Goal: Task Accomplishment & Management: Complete application form

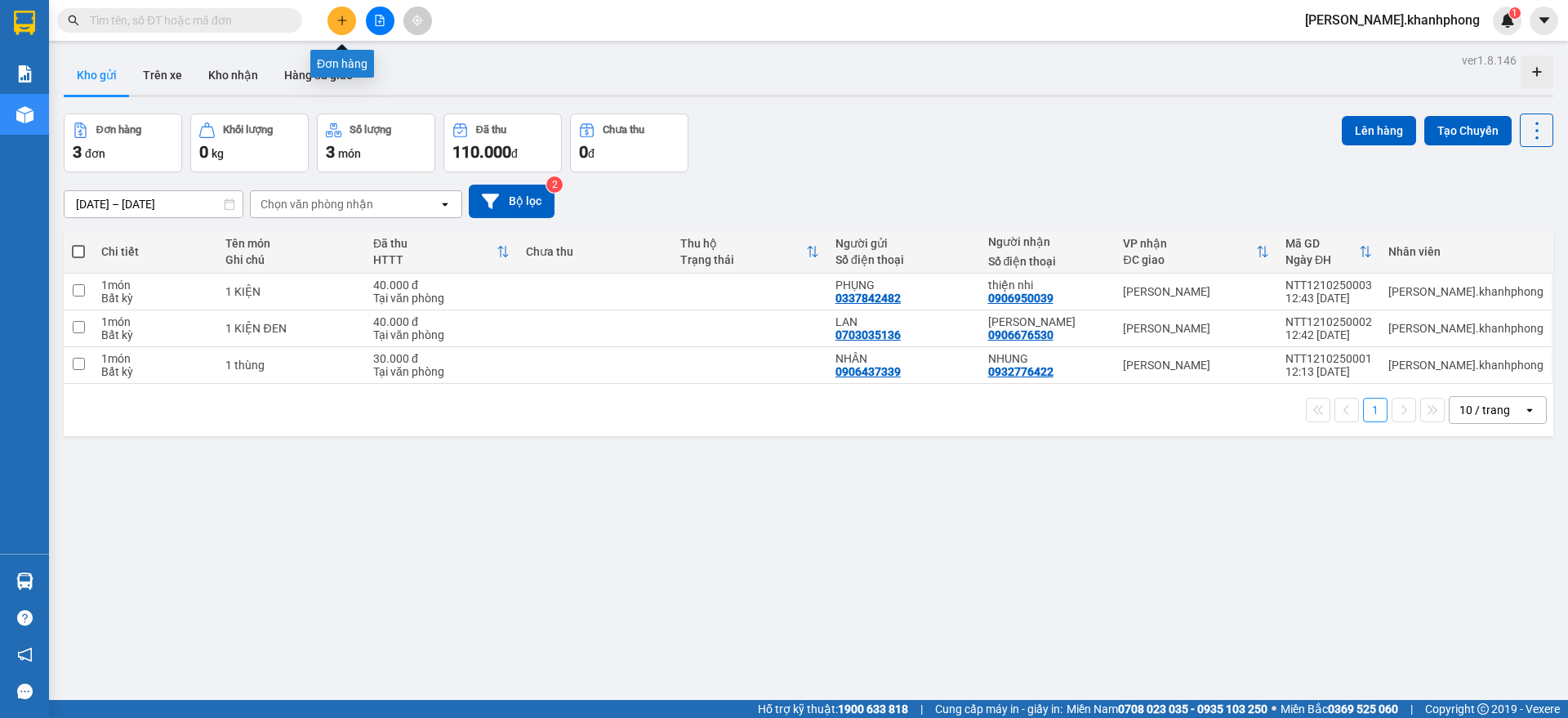
click at [345, 23] on icon "plus" at bounding box center [342, 20] width 11 height 11
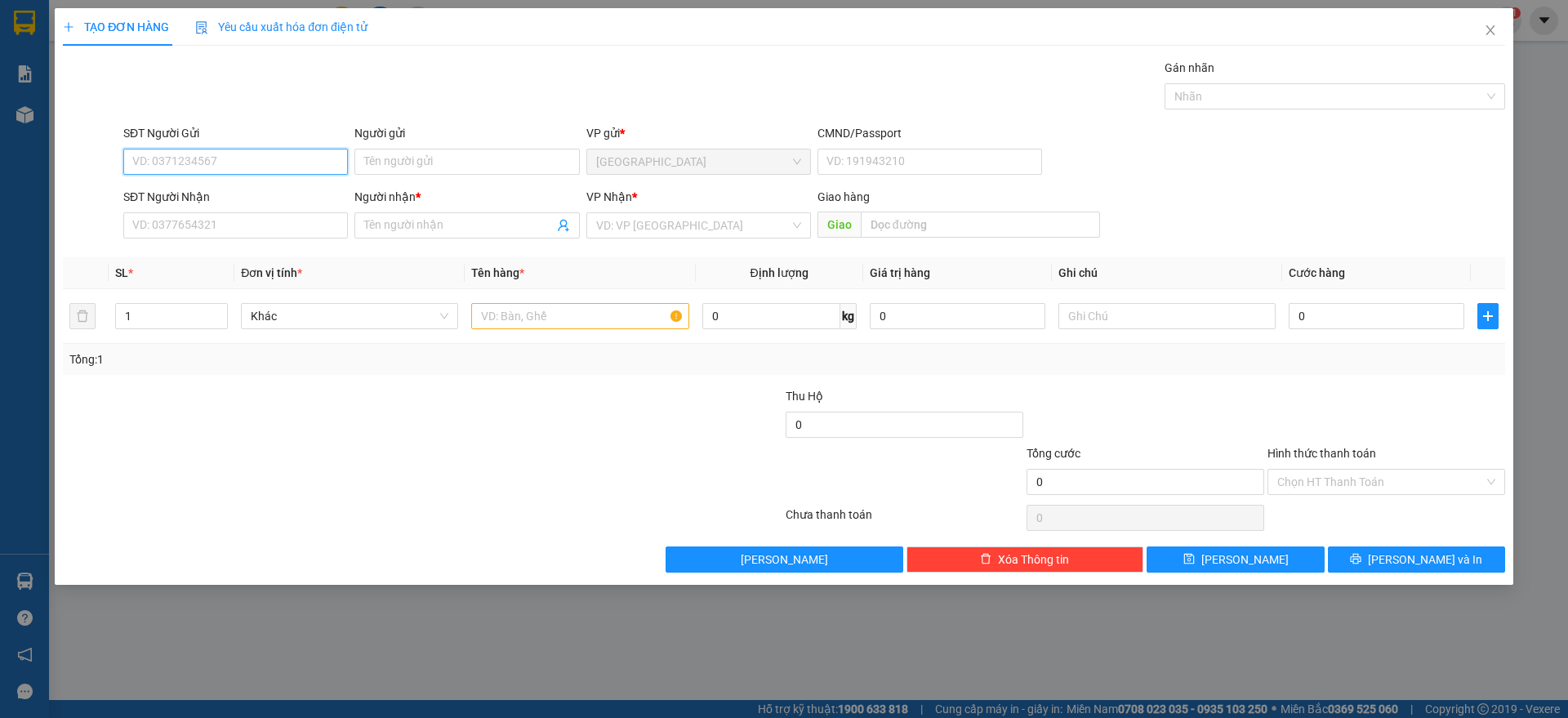
click at [284, 161] on input "SĐT Người Gửi" at bounding box center [235, 162] width 224 height 26
type input "0933375407"
click at [223, 201] on div "0933375407 - HUỆ" at bounding box center [235, 194] width 205 height 18
type input "HUỆ"
type input "0933375407"
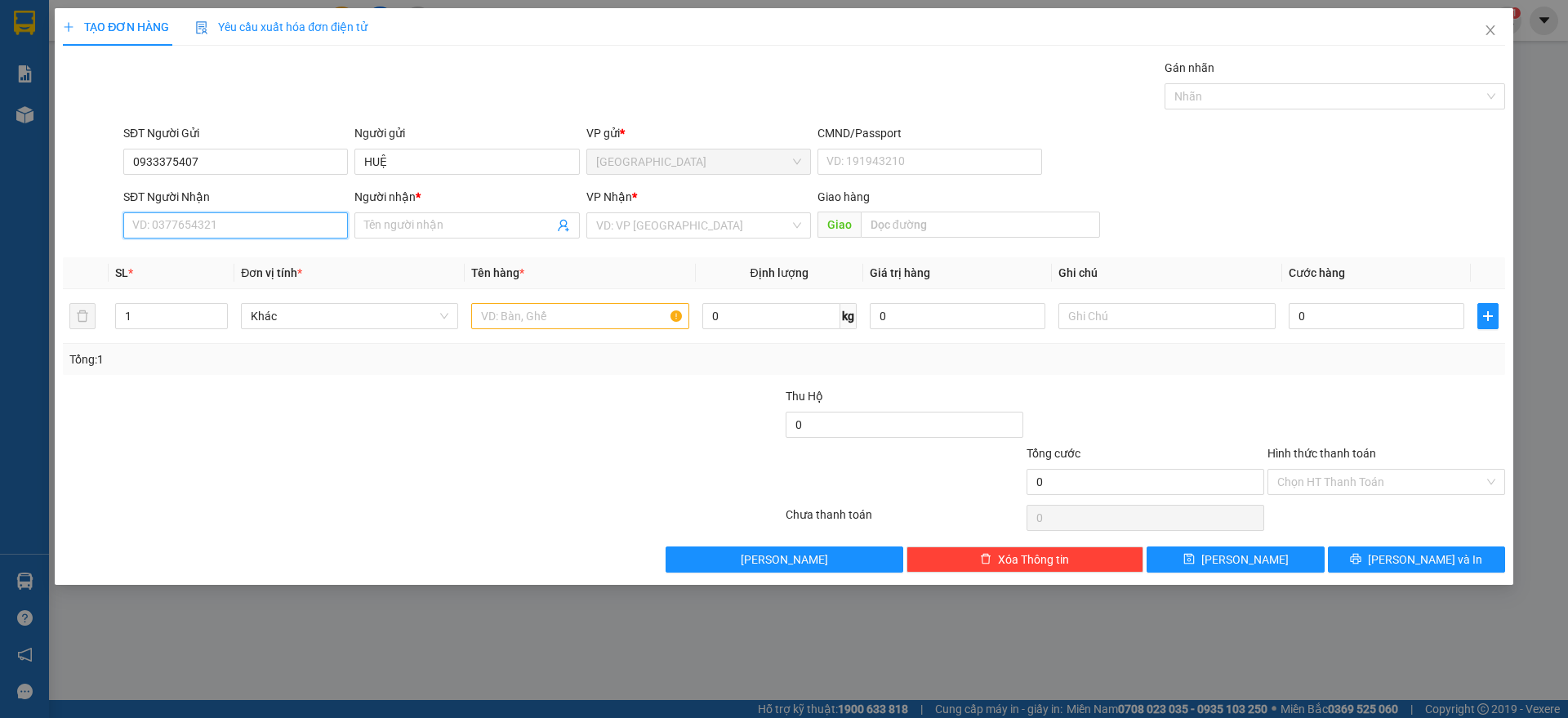
click at [221, 223] on input "SĐT Người Nhận" at bounding box center [235, 226] width 224 height 26
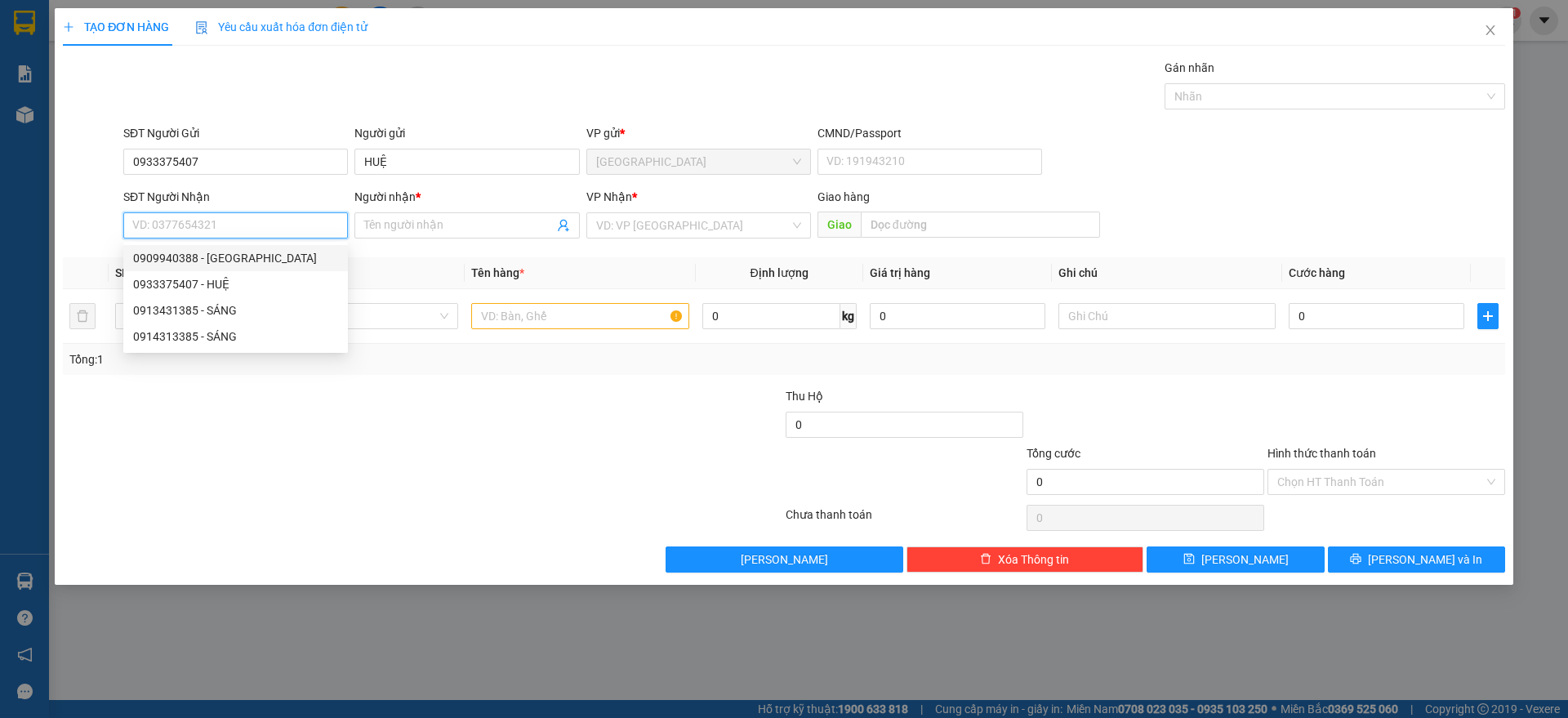
click at [193, 259] on div "0909940388 - [GEOGRAPHIC_DATA]" at bounding box center [235, 257] width 205 height 18
type input "0909940388"
type input "[PERSON_NAME]"
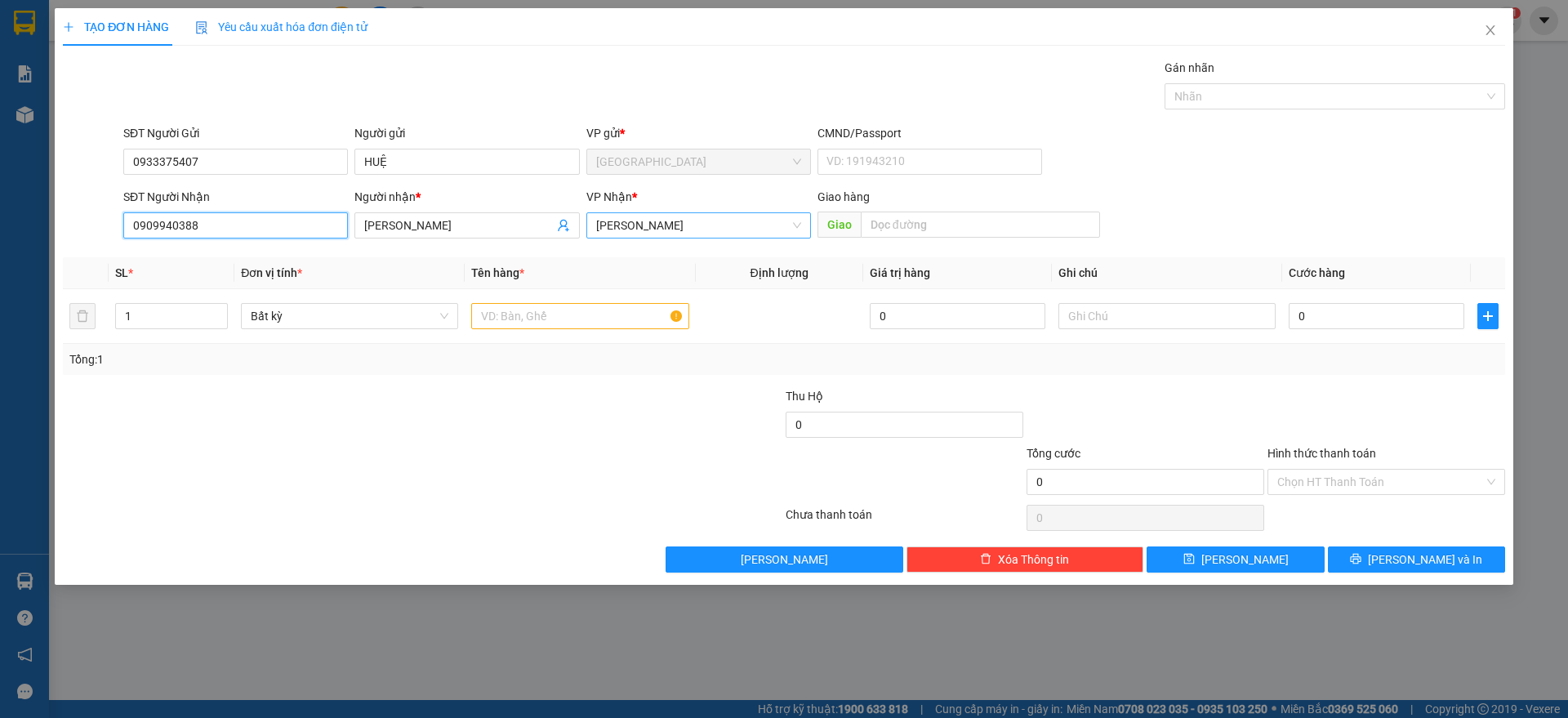
click at [630, 229] on span "[PERSON_NAME]" at bounding box center [698, 225] width 205 height 25
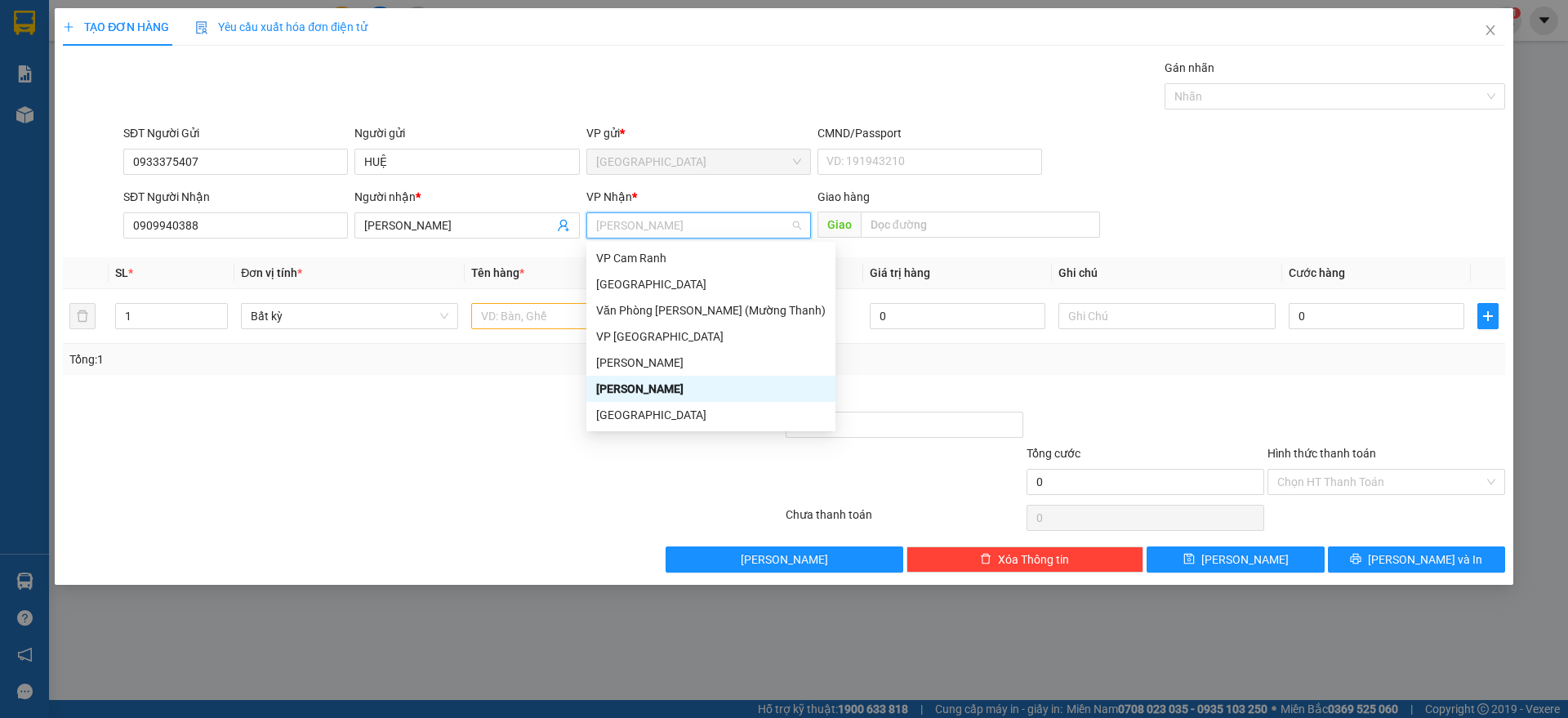
click at [652, 380] on div "[PERSON_NAME]" at bounding box center [710, 388] width 229 height 18
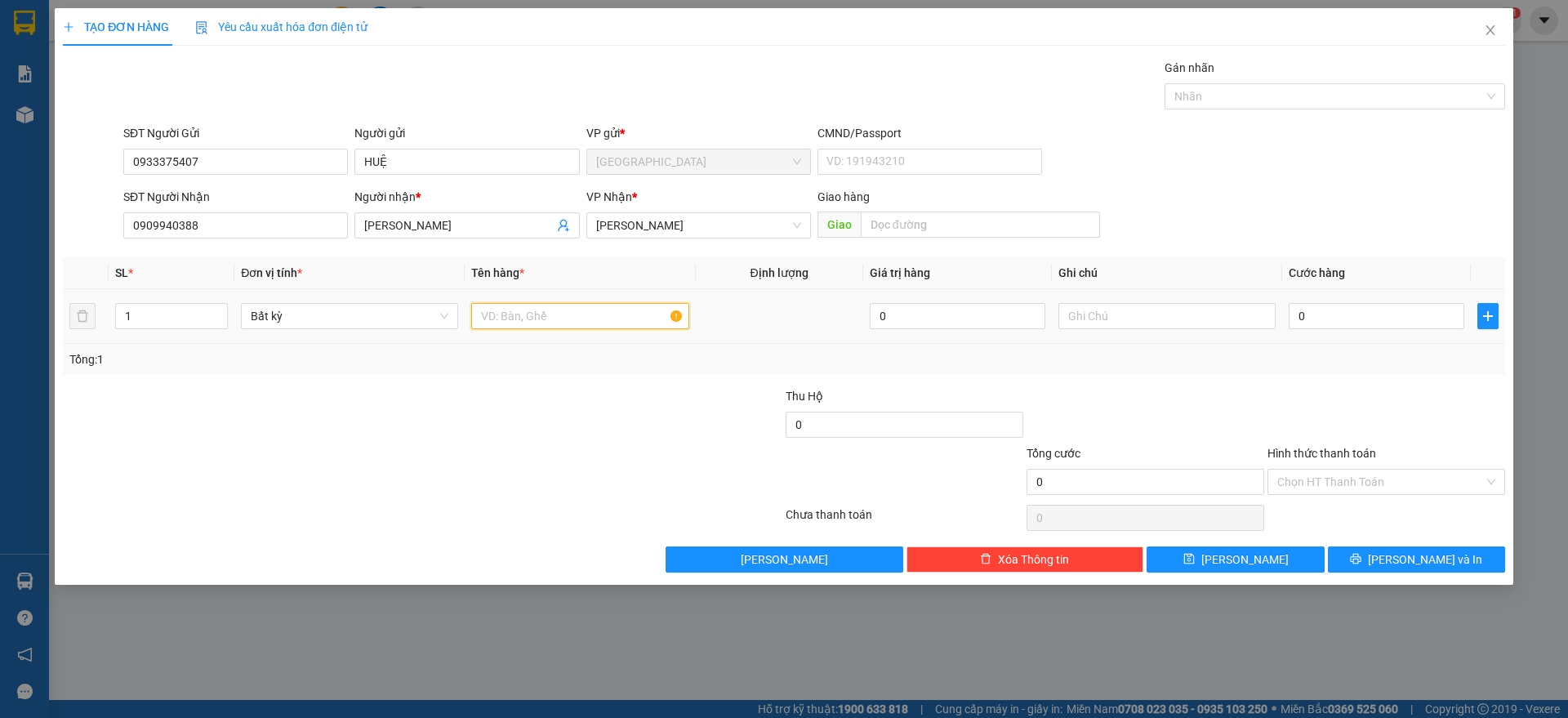
click at [535, 322] on input "text" at bounding box center [579, 316] width 217 height 26
type input "1 tx"
click at [1390, 317] on input "0" at bounding box center [1376, 316] width 176 height 26
type input "4"
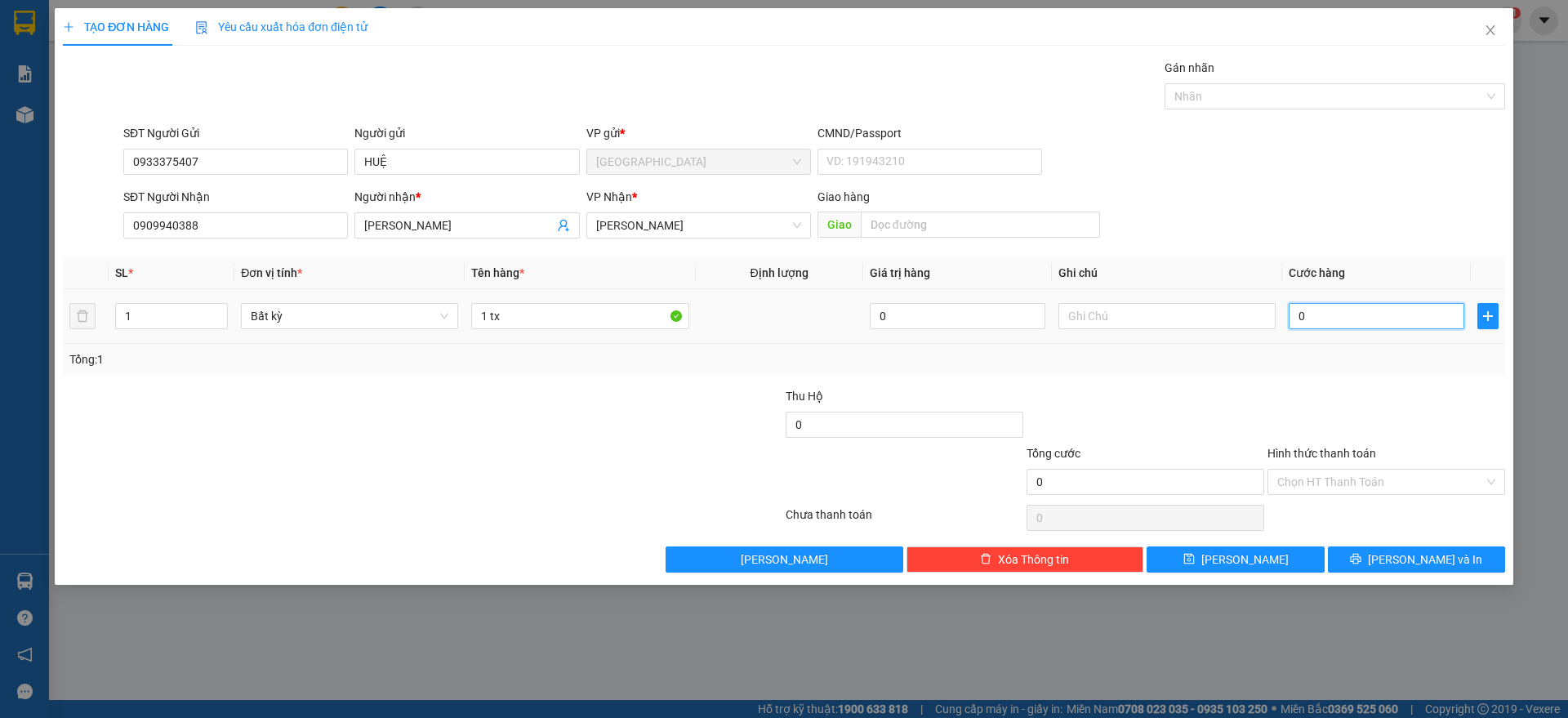
type input "4"
type input "40"
type input "400"
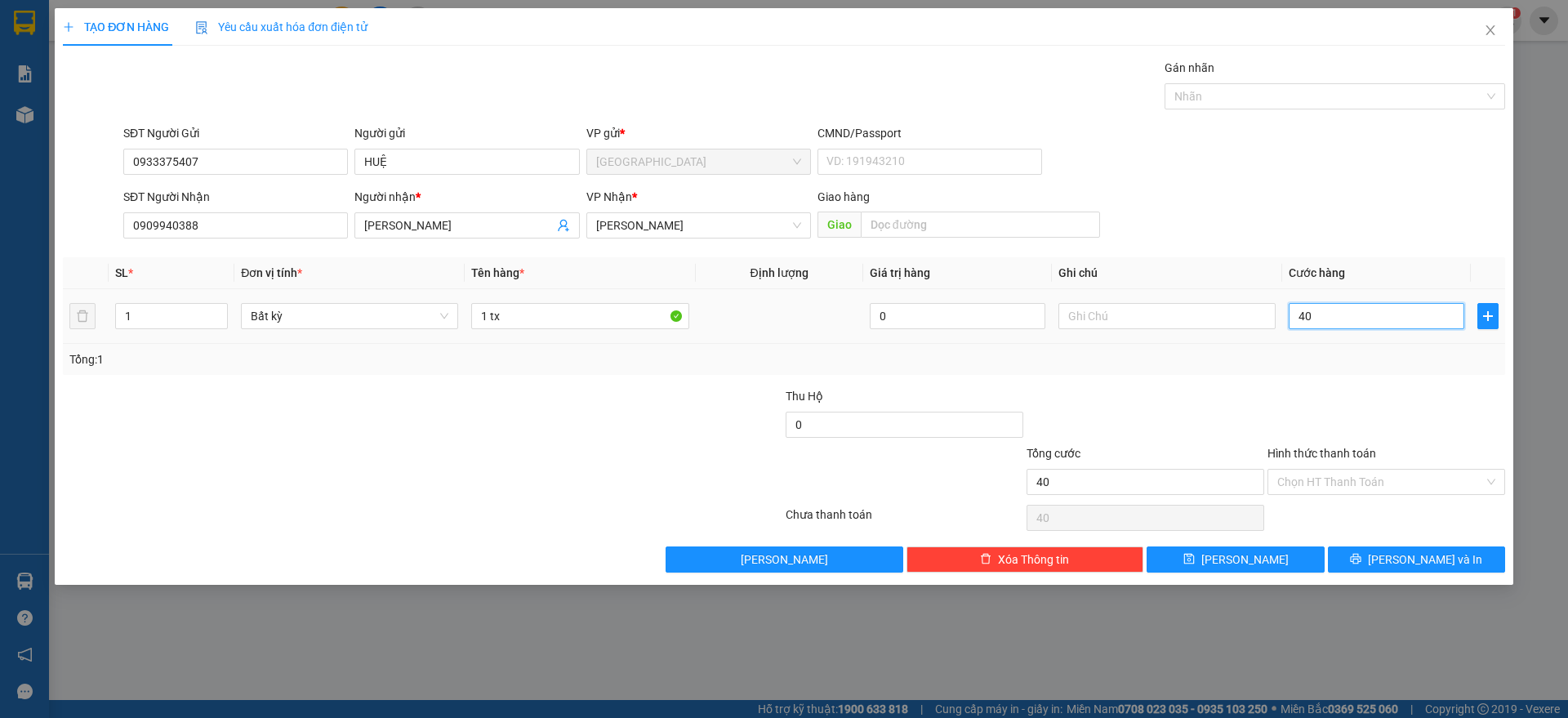
type input "400"
type input "4.000"
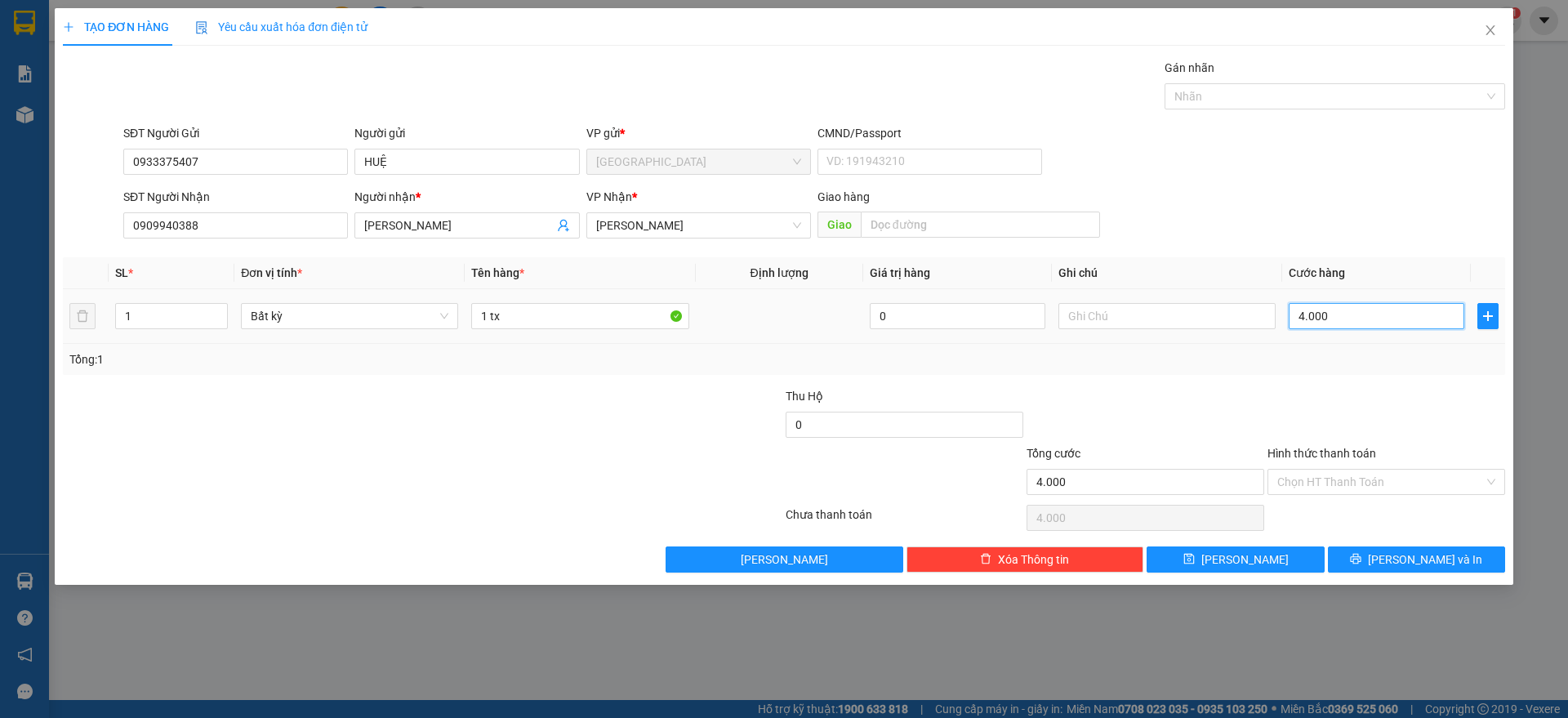
type input "40.000"
click at [1340, 455] on label "Hình thức thanh toán" at bounding box center [1322, 453] width 109 height 13
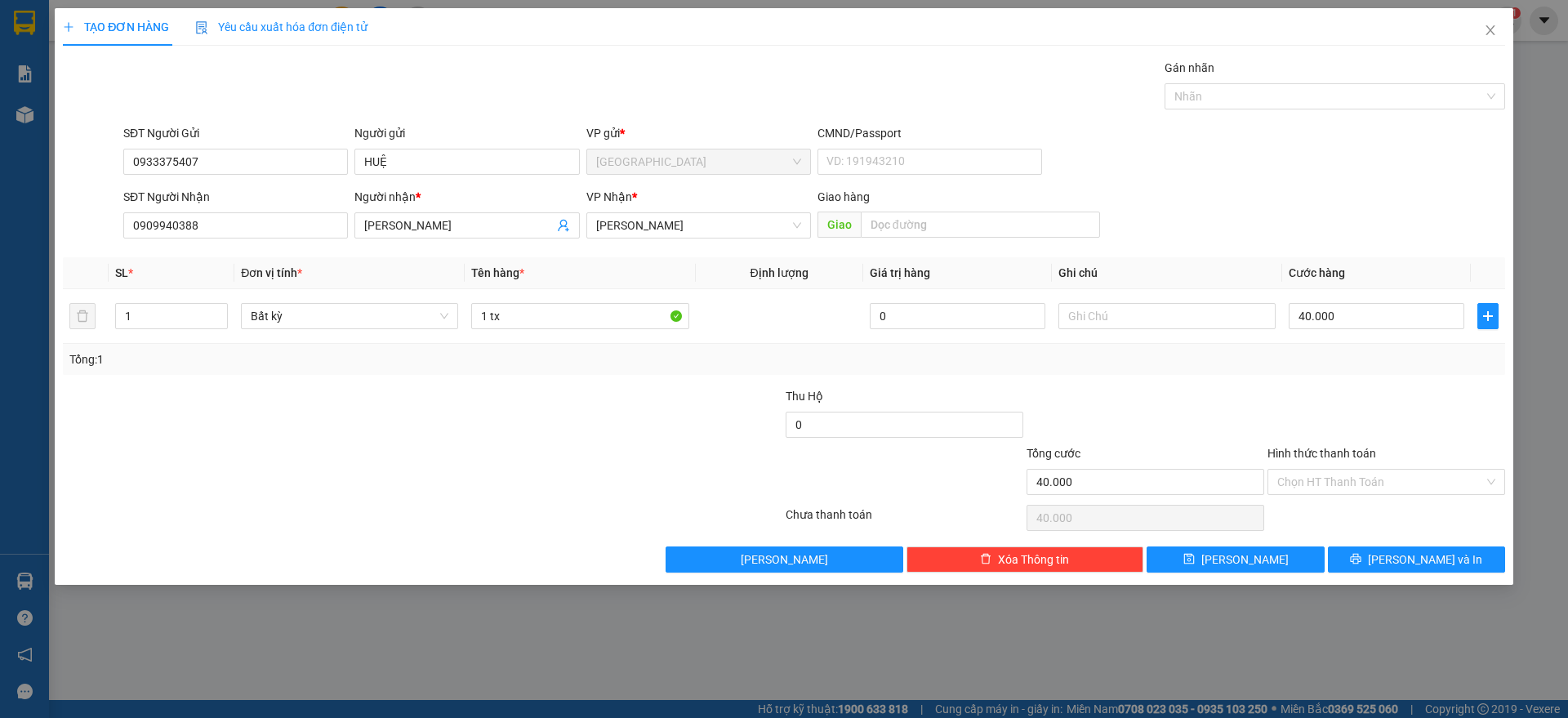
click at [1340, 469] on input "Hình thức thanh toán" at bounding box center [1380, 482] width 207 height 25
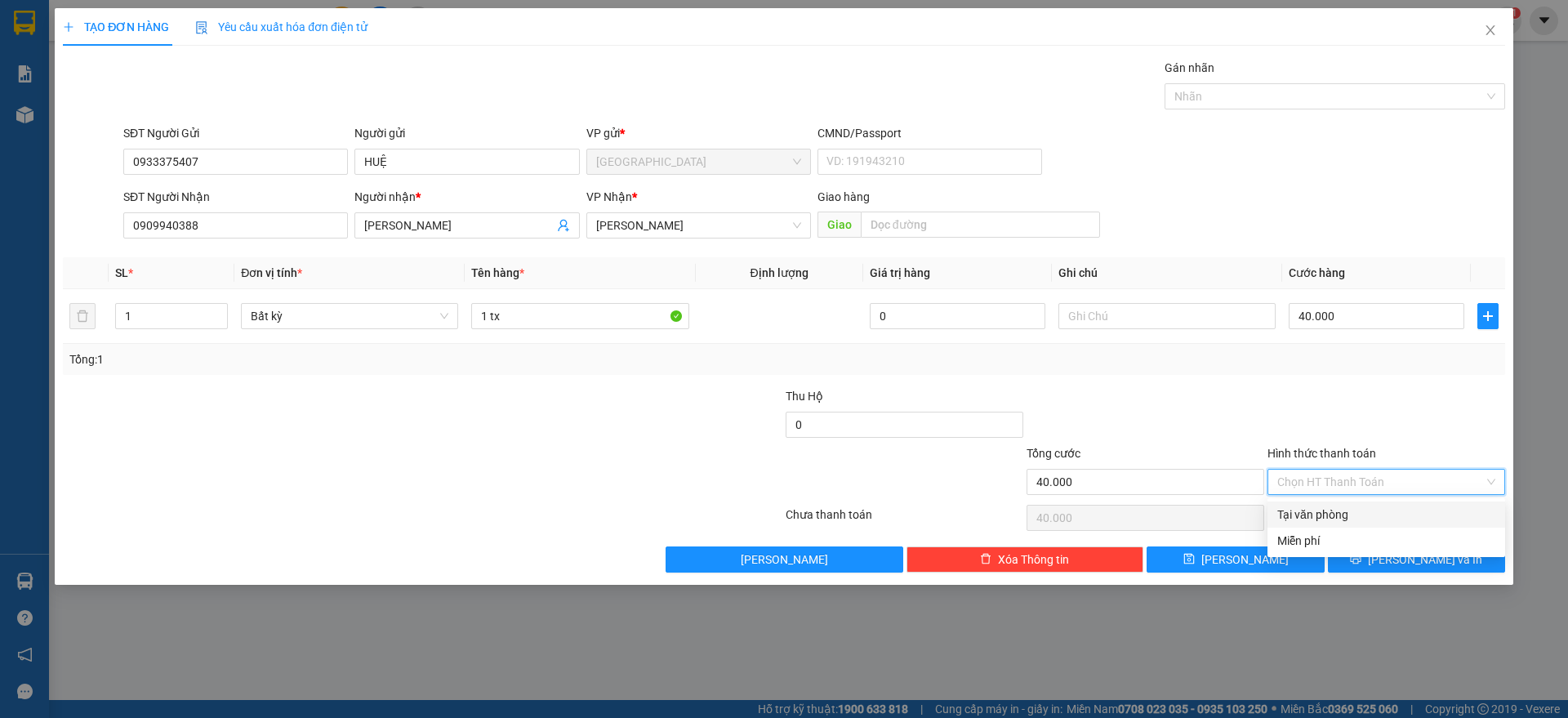
click at [1338, 518] on div "Tại văn phòng" at bounding box center [1386, 514] width 218 height 18
type input "0"
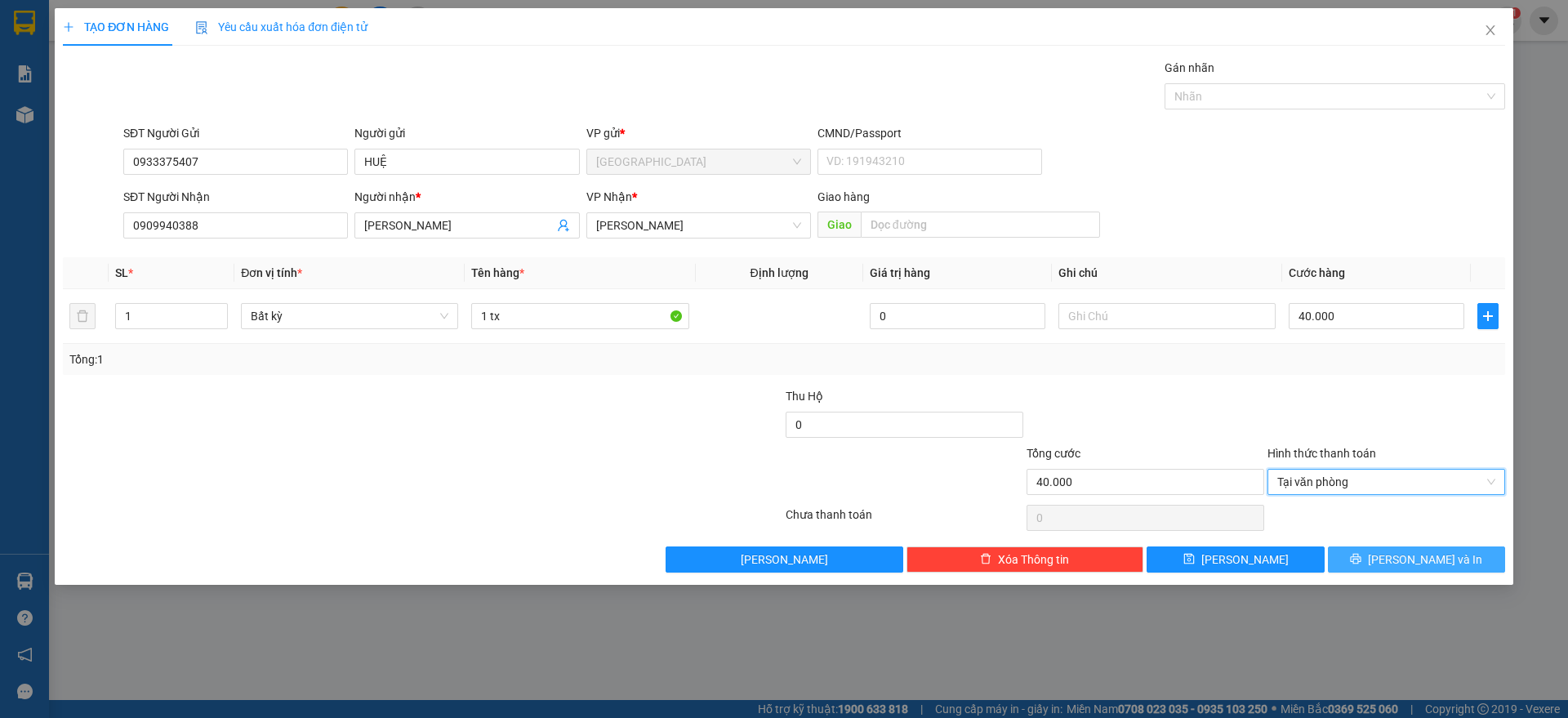
click at [1433, 552] on span "[PERSON_NAME] và In" at bounding box center [1425, 559] width 114 height 18
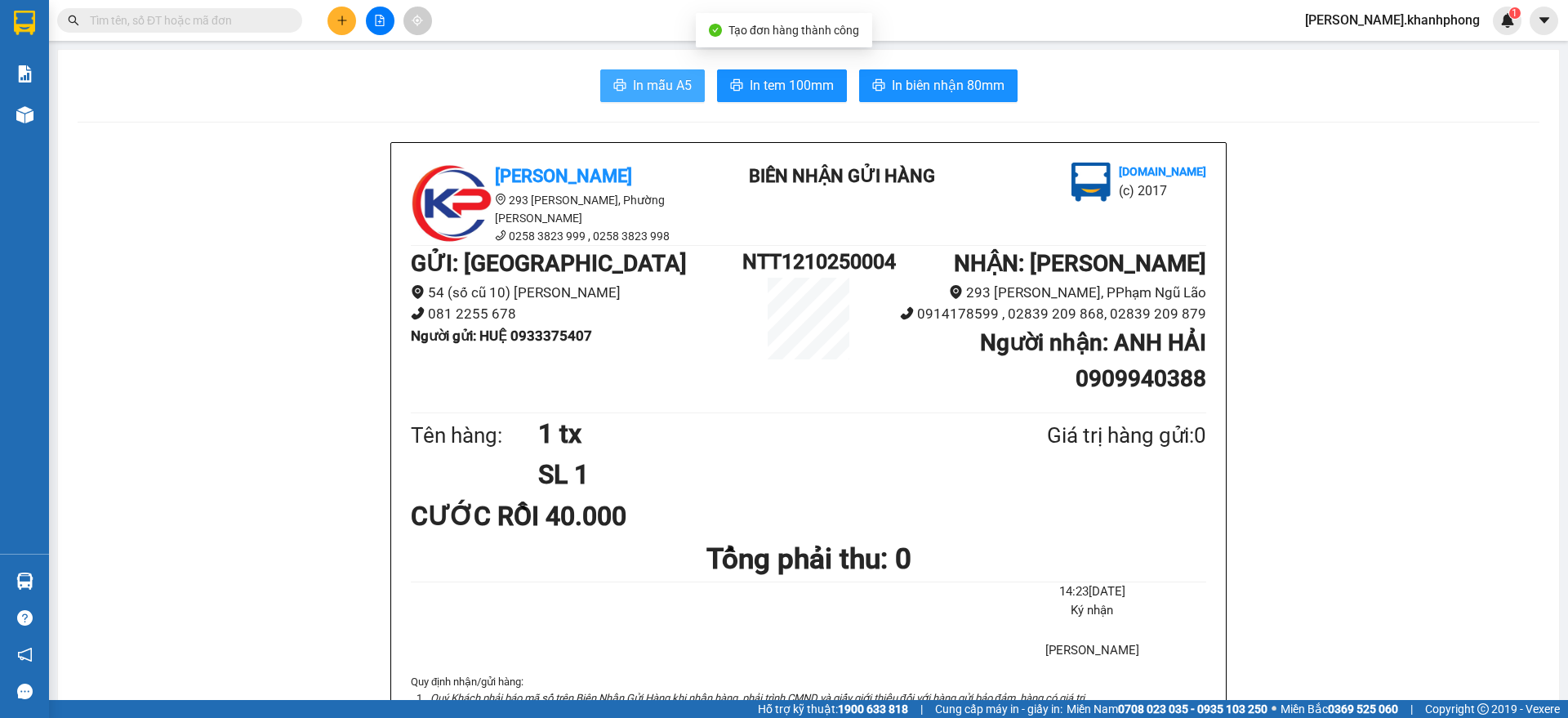
click at [657, 87] on span "In mẫu A5" at bounding box center [662, 84] width 59 height 20
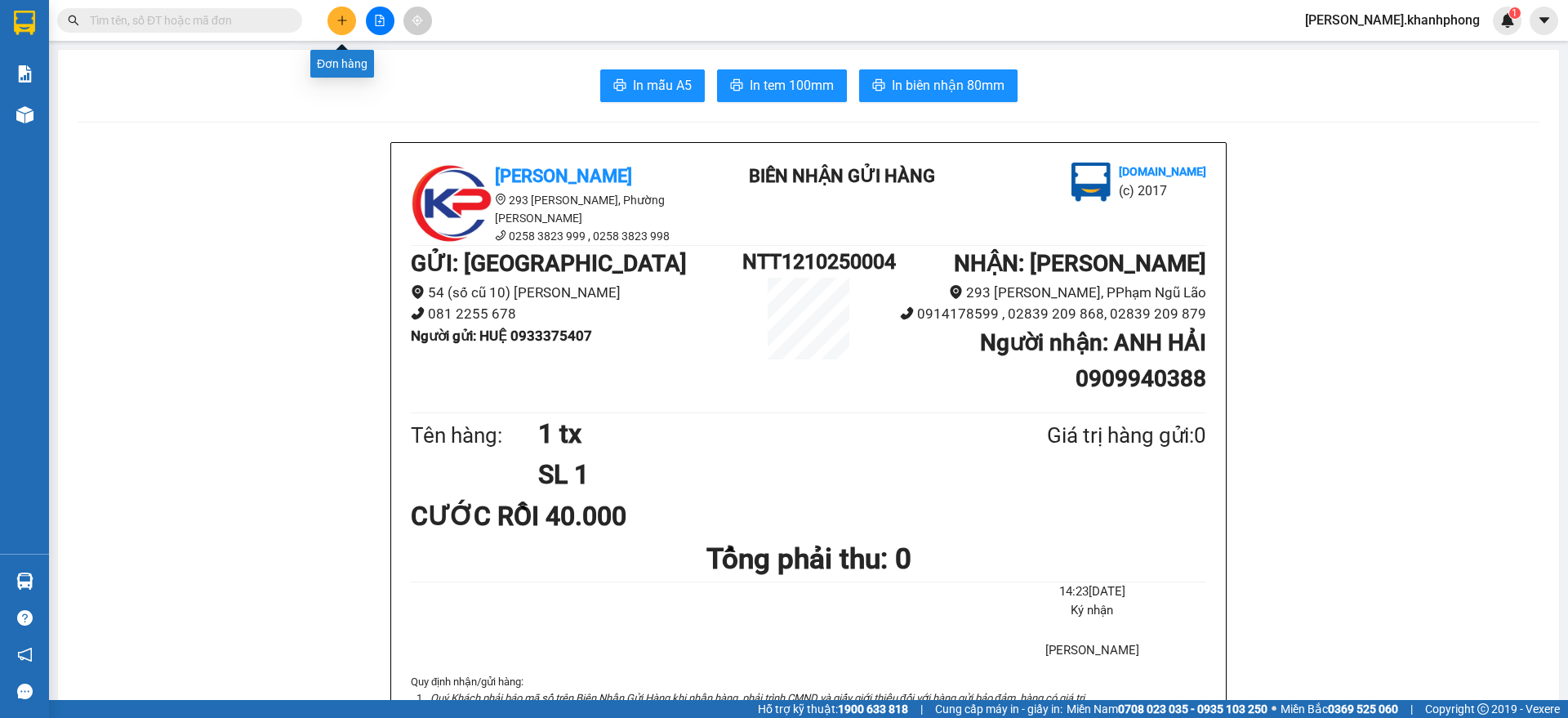
click at [338, 18] on icon "plus" at bounding box center [342, 20] width 11 height 11
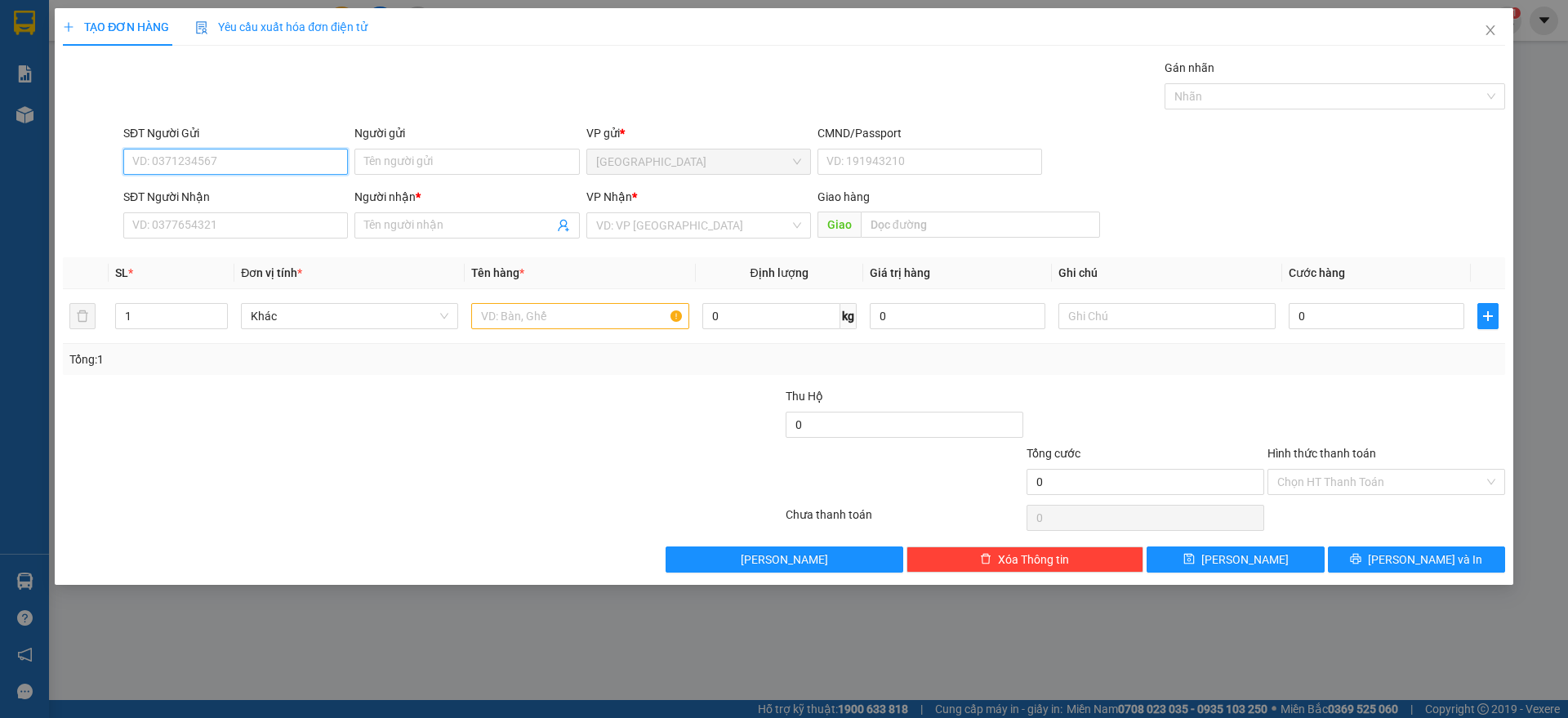
click at [282, 156] on input "SĐT Người Gửi" at bounding box center [235, 162] width 224 height 26
click at [258, 192] on div "0332730507 - [PERSON_NAME]" at bounding box center [235, 194] width 205 height 18
type input "0332730507"
type input "THANH"
type input "0332730507"
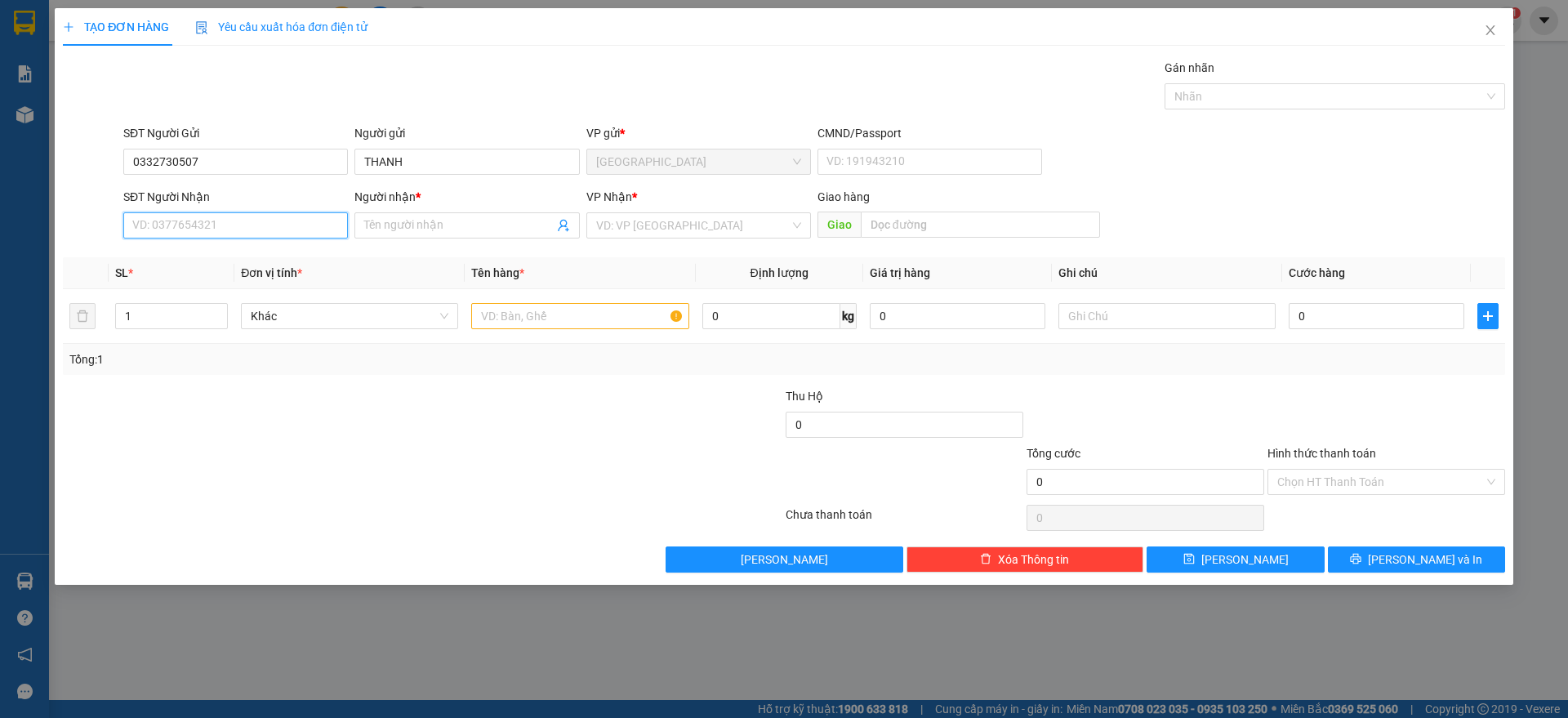
click at [248, 221] on input "SĐT Người Nhận" at bounding box center [235, 226] width 224 height 26
type input "0902980390"
drag, startPoint x: 221, startPoint y: 252, endPoint x: 442, endPoint y: 241, distance: 221.3
click at [221, 250] on div "0902980390 - TÂN" at bounding box center [235, 257] width 205 height 18
type input "TÂN"
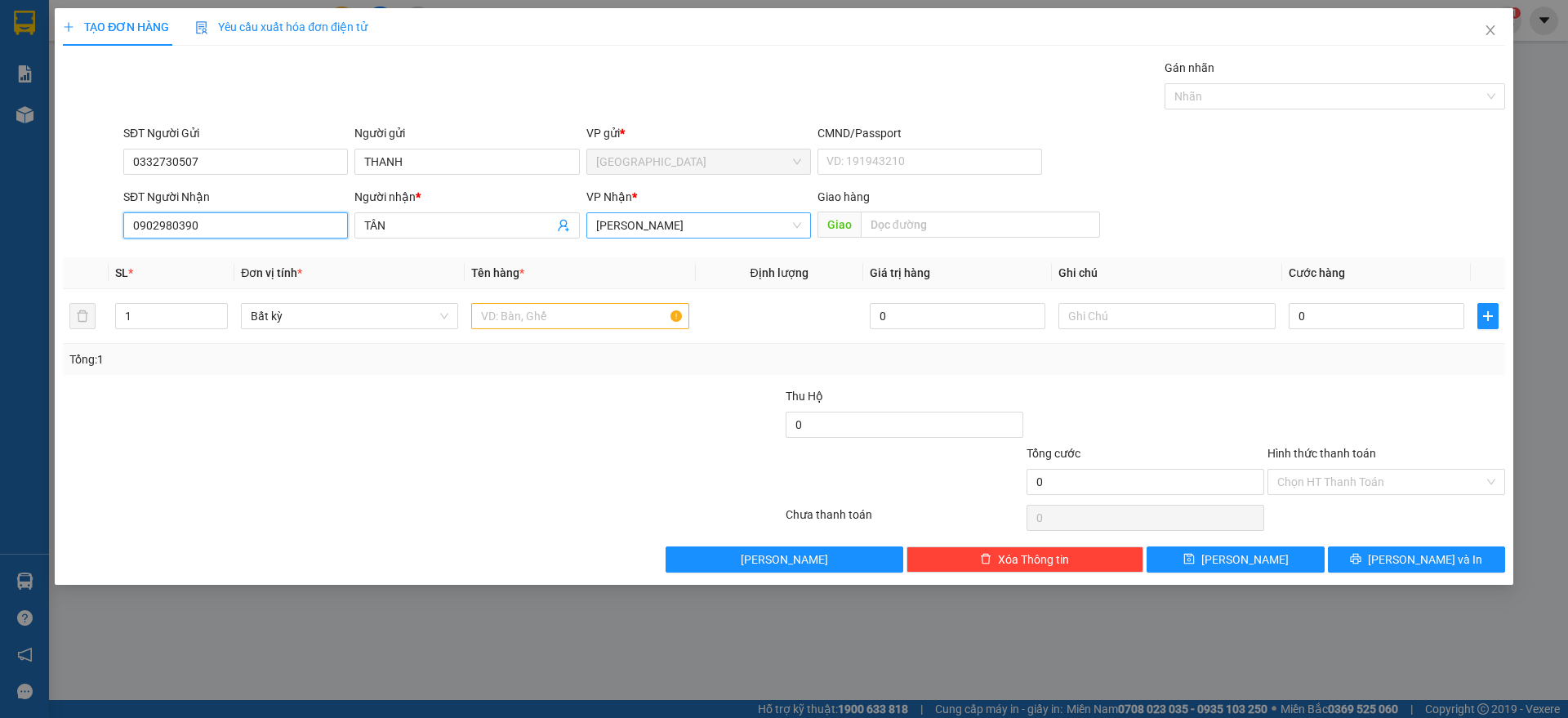
click at [680, 222] on span "[PERSON_NAME]" at bounding box center [698, 225] width 205 height 25
type input "0902980390"
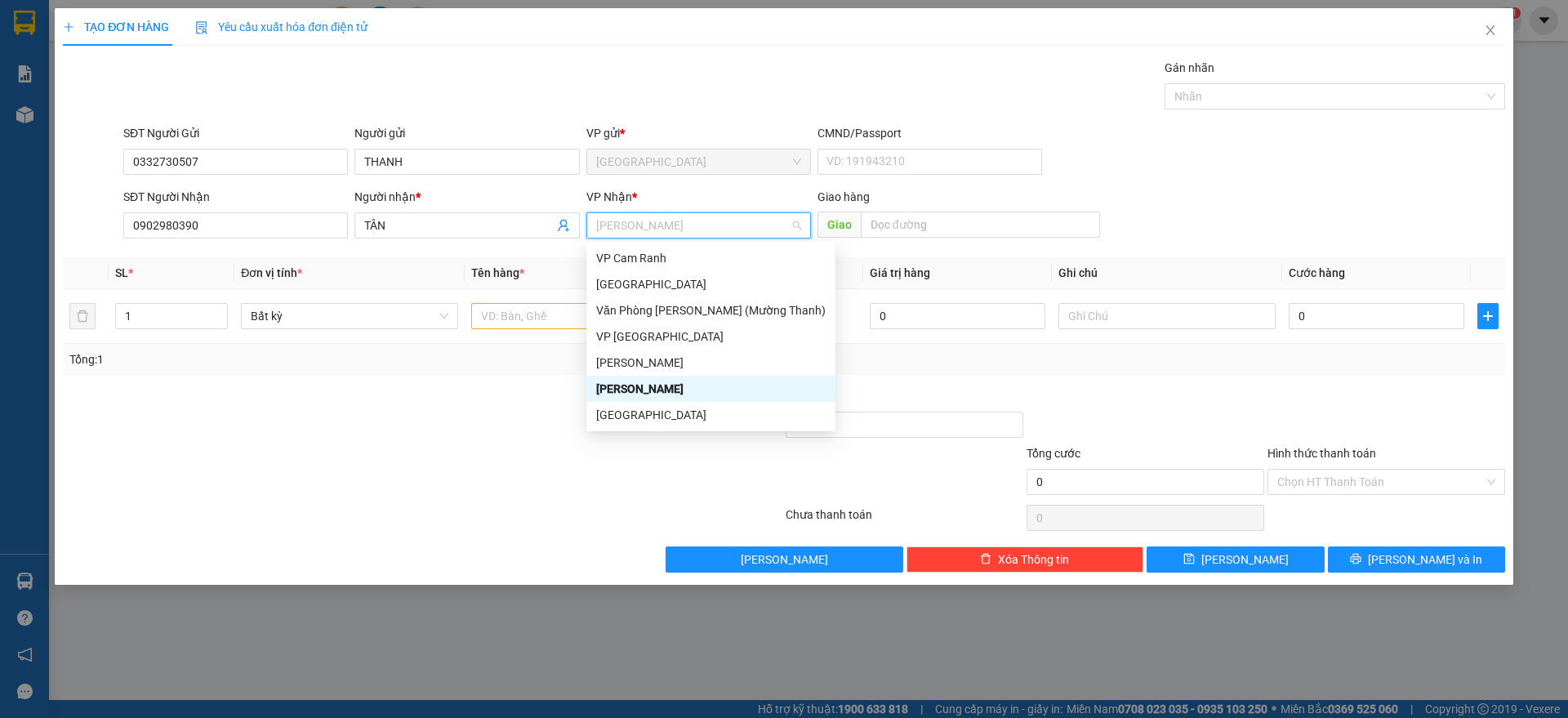
click at [664, 388] on div "[PERSON_NAME]" at bounding box center [710, 388] width 229 height 18
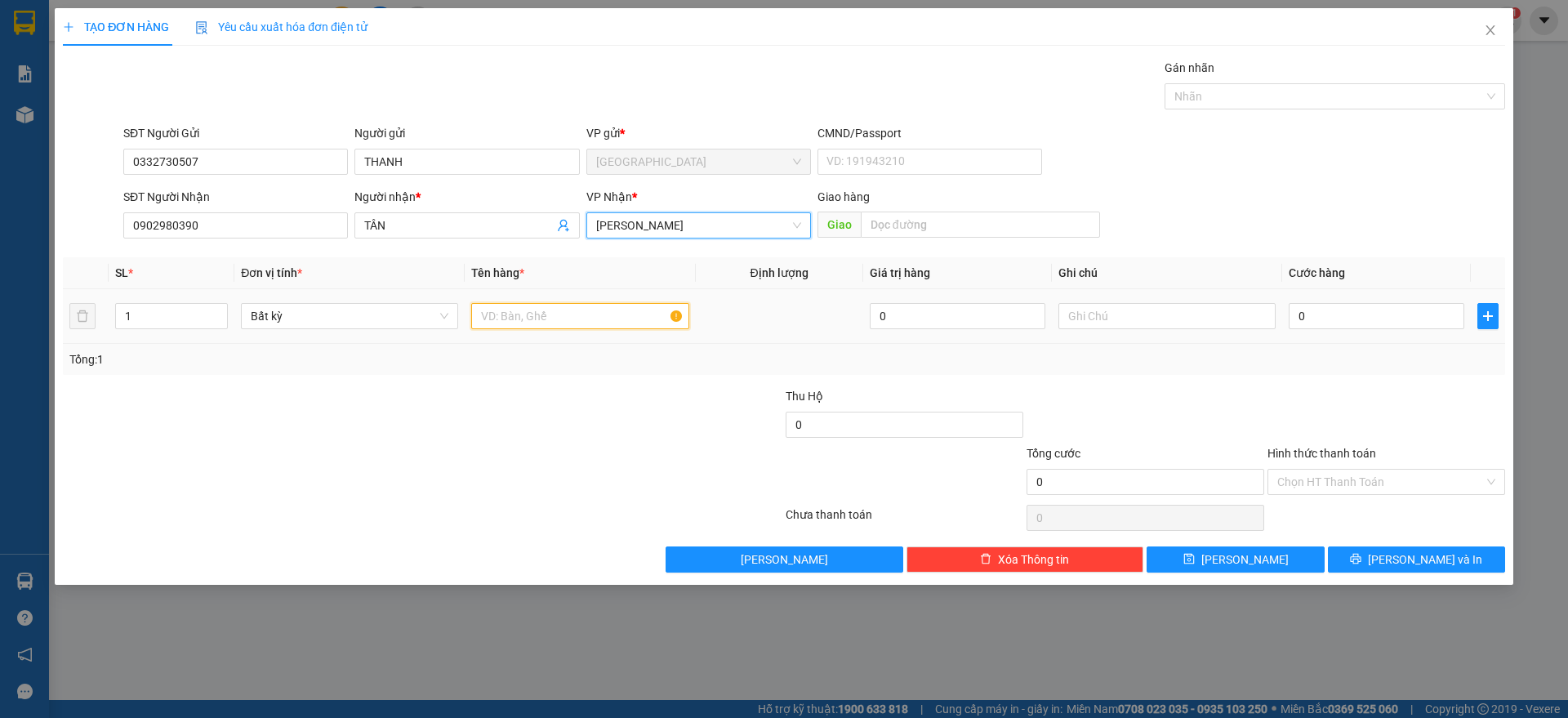
click at [524, 314] on input "text" at bounding box center [579, 316] width 217 height 26
click at [493, 323] on input "text" at bounding box center [579, 316] width 217 height 26
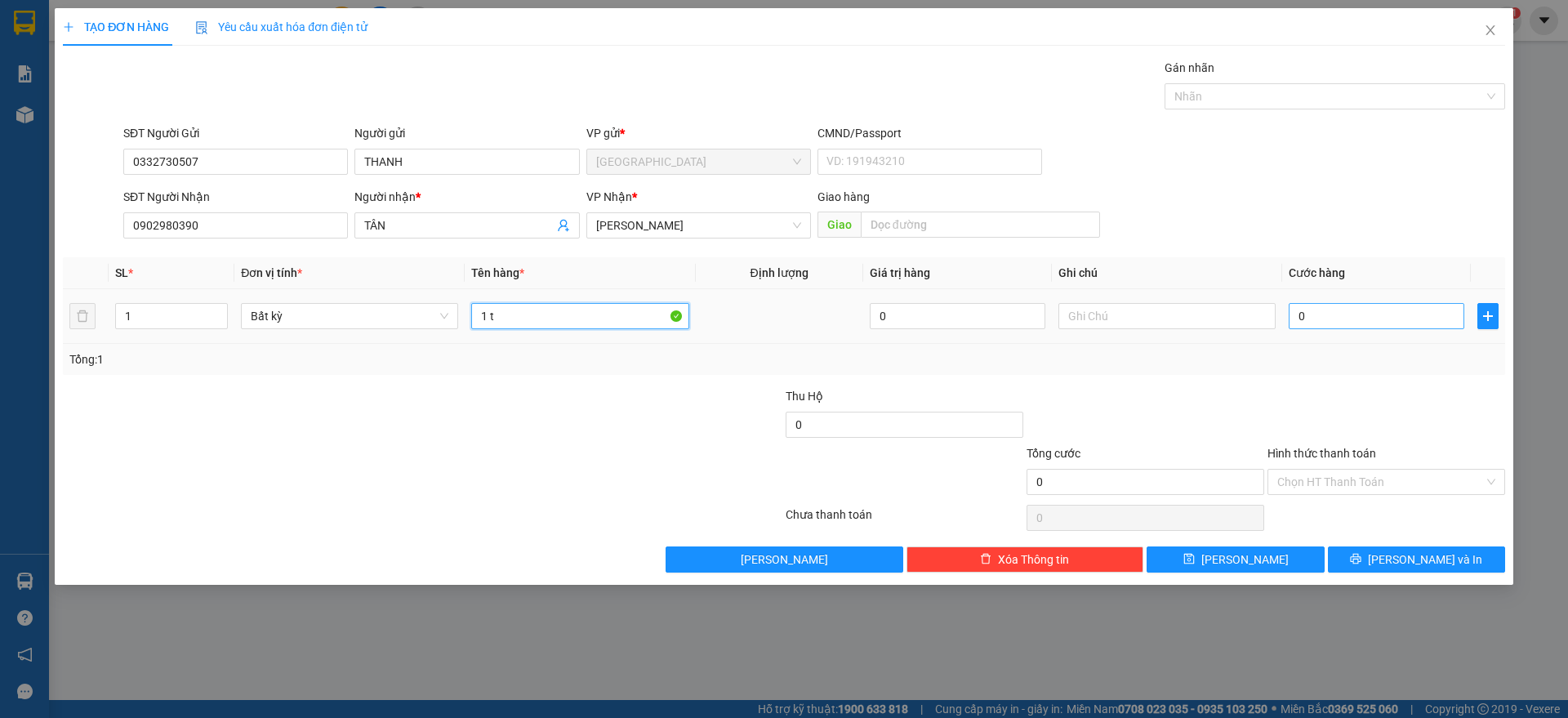
type input "1 t"
click at [1351, 318] on input "0" at bounding box center [1376, 316] width 176 height 26
type input "4"
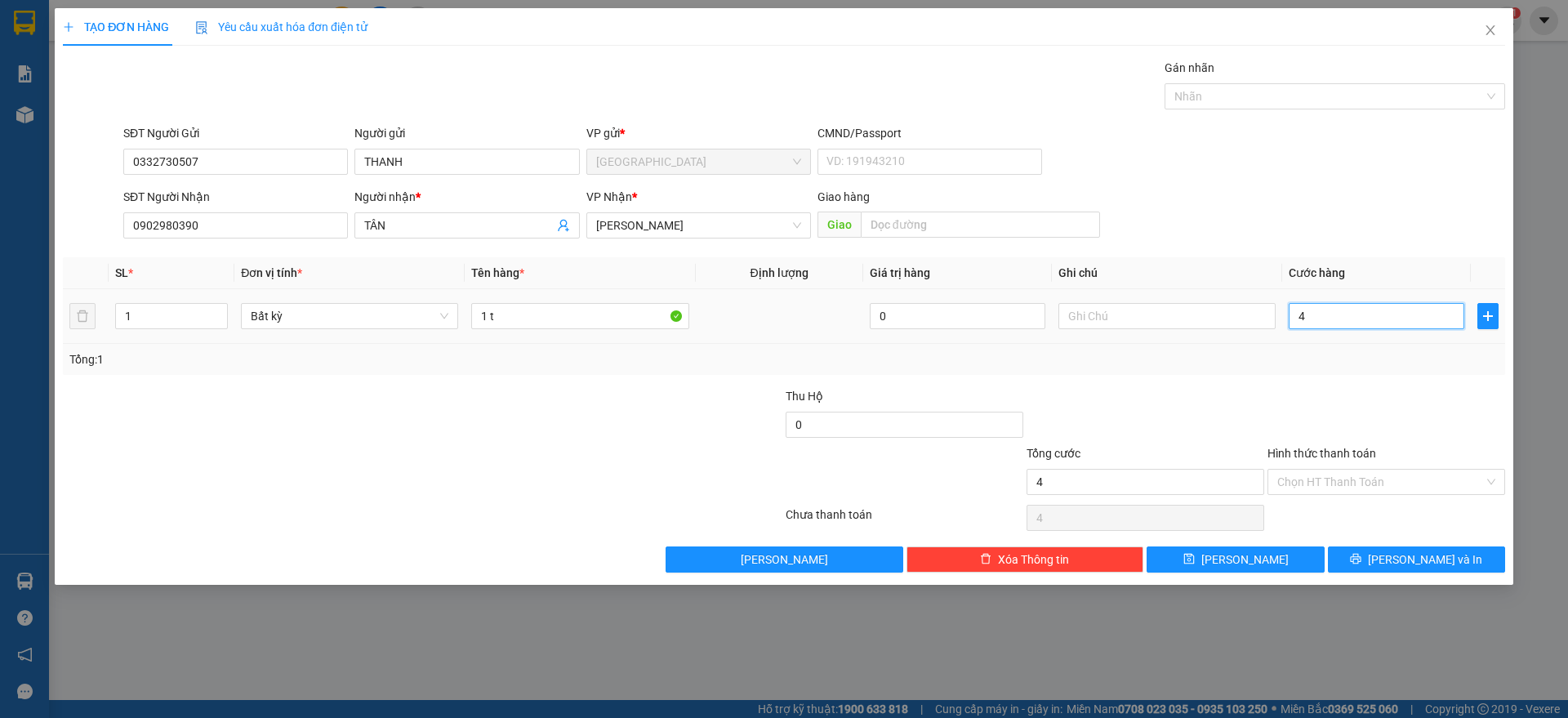
type input "40"
type input "400"
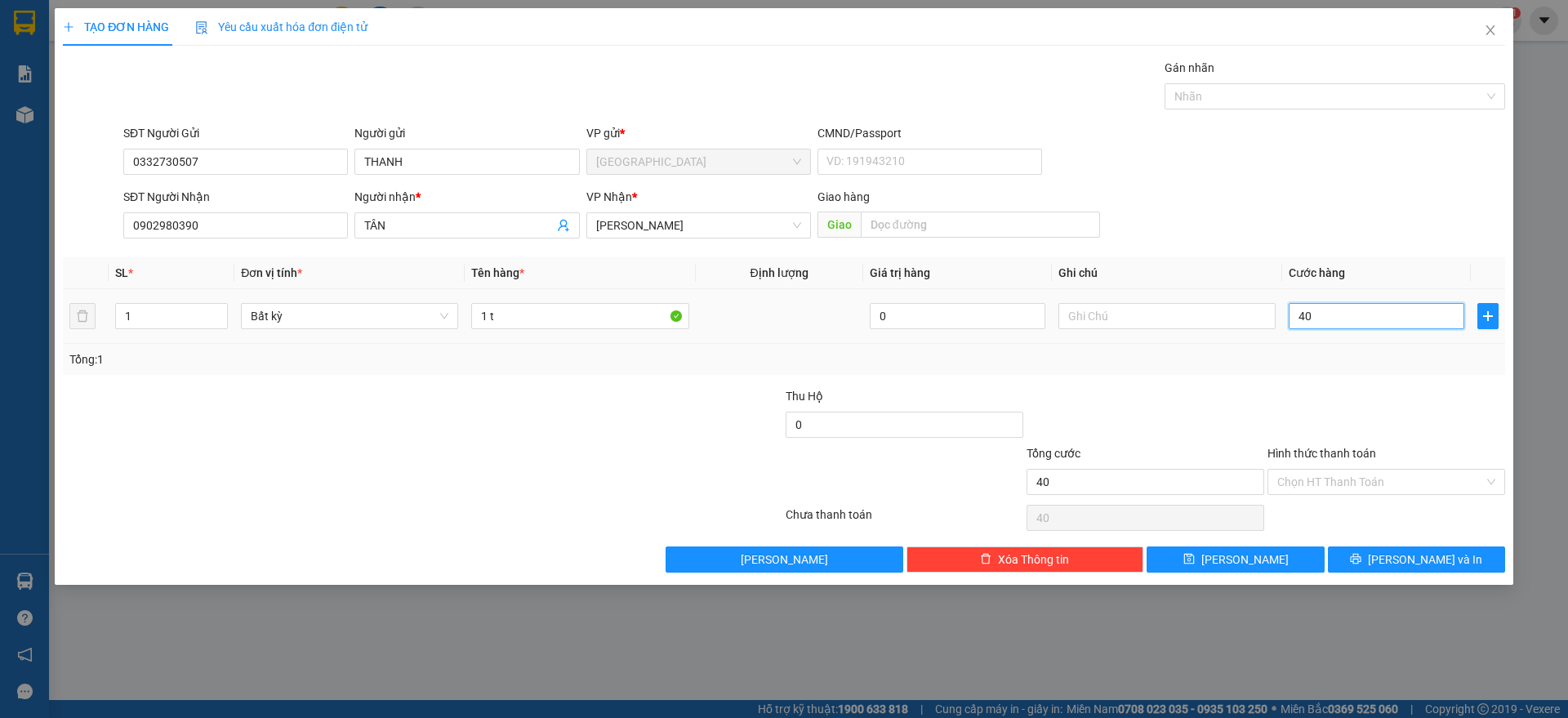
type input "400"
type input "4.000"
type input "40.000"
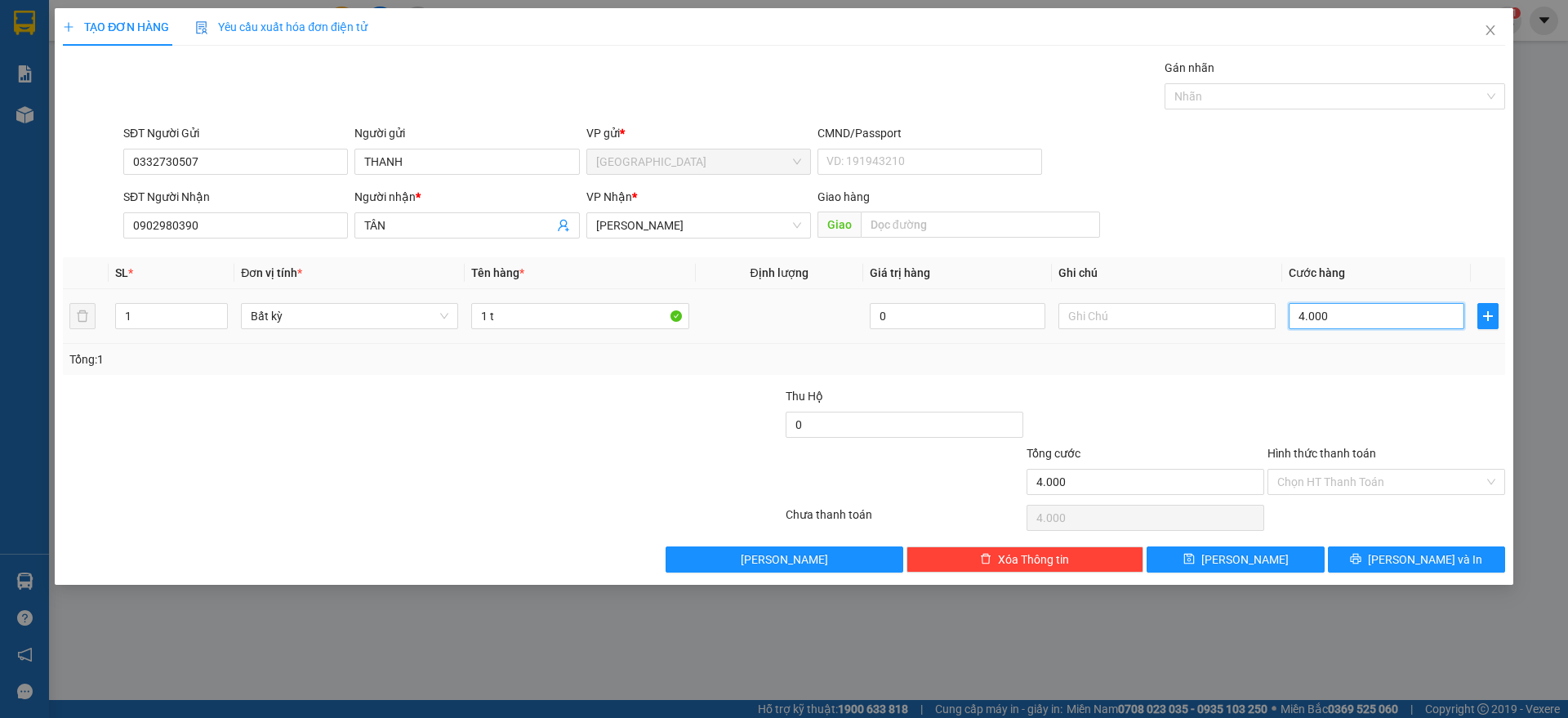
type input "40.000"
click at [1412, 558] on span "[PERSON_NAME] và In" at bounding box center [1425, 559] width 114 height 18
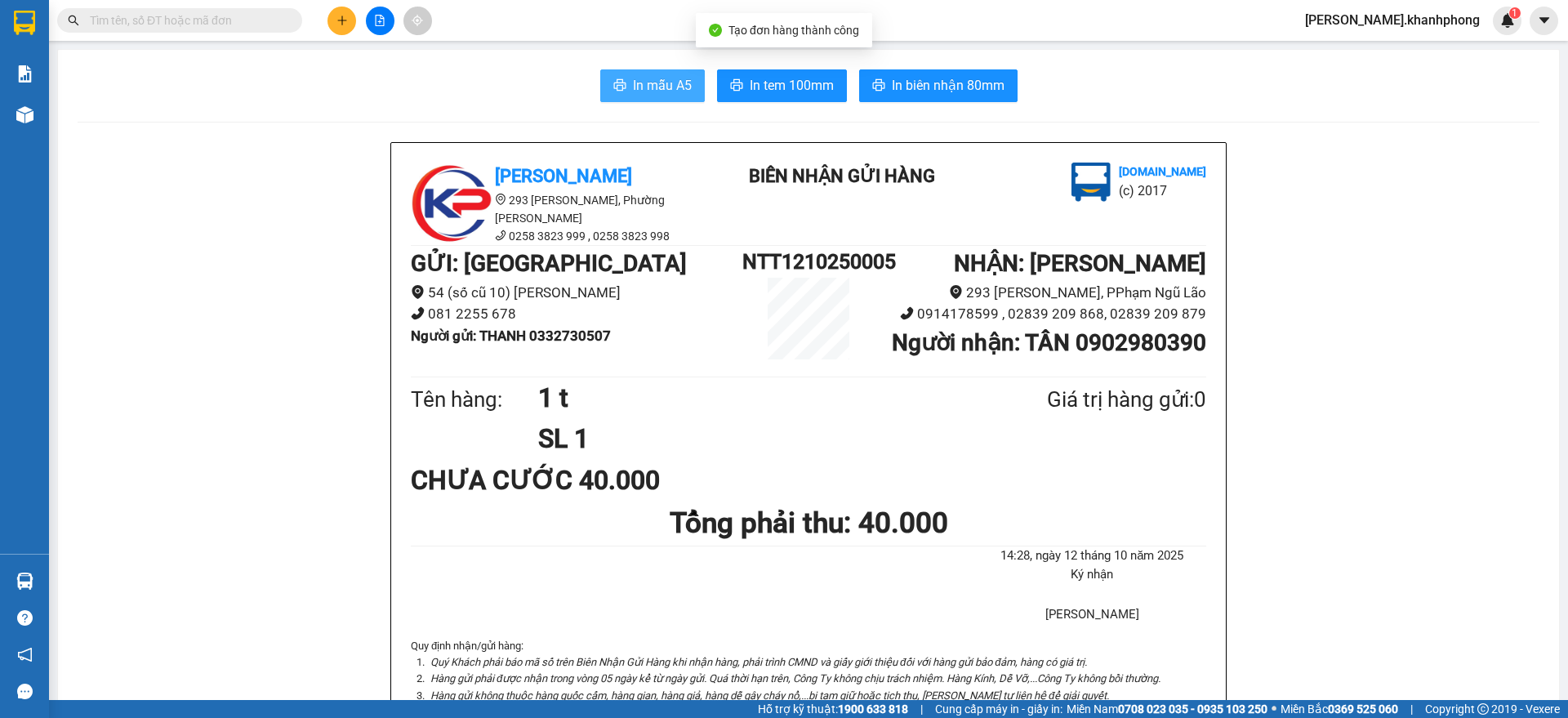
drag, startPoint x: 642, startPoint y: 91, endPoint x: 675, endPoint y: 81, distance: 34.5
click at [644, 89] on span "In mẫu A5" at bounding box center [662, 84] width 59 height 20
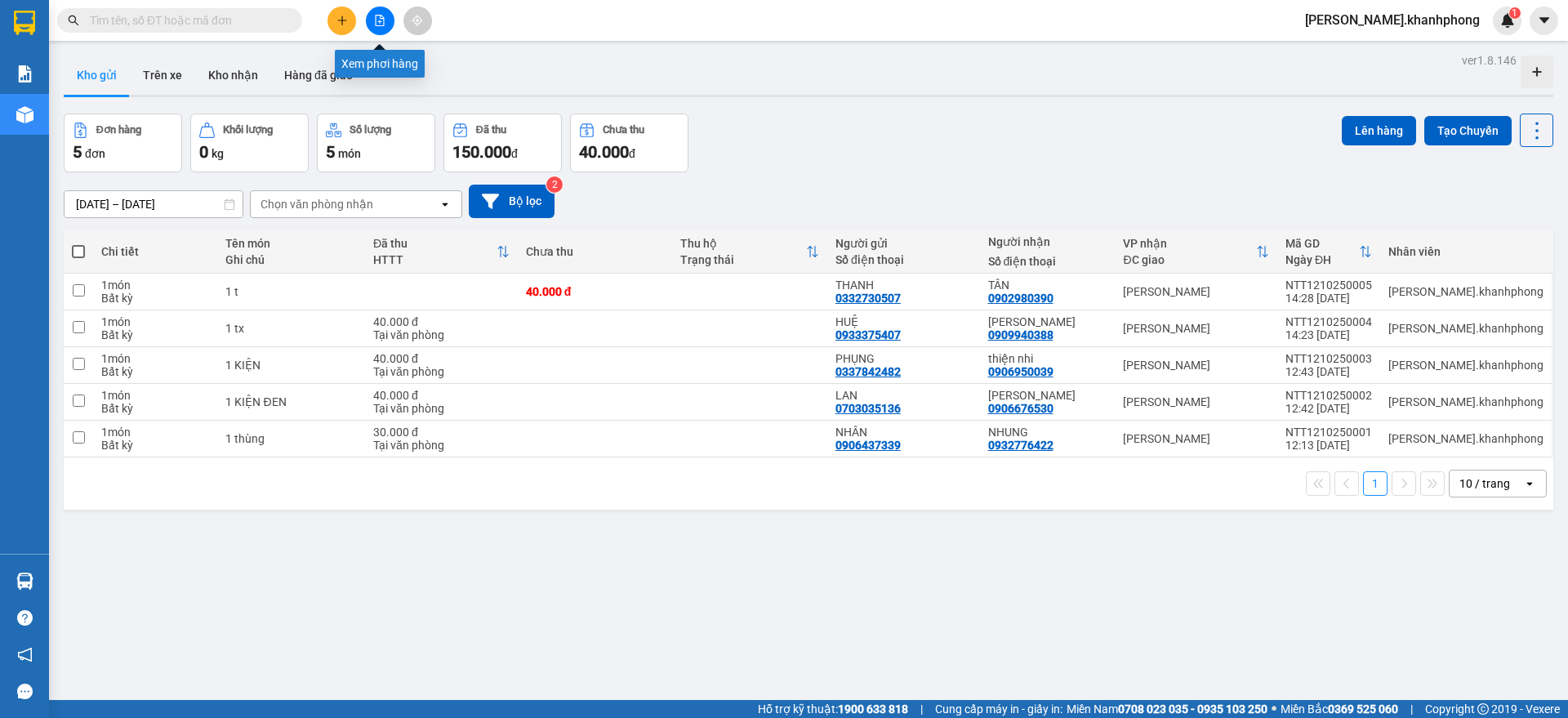
click at [374, 24] on icon "file-add" at bounding box center [380, 20] width 11 height 11
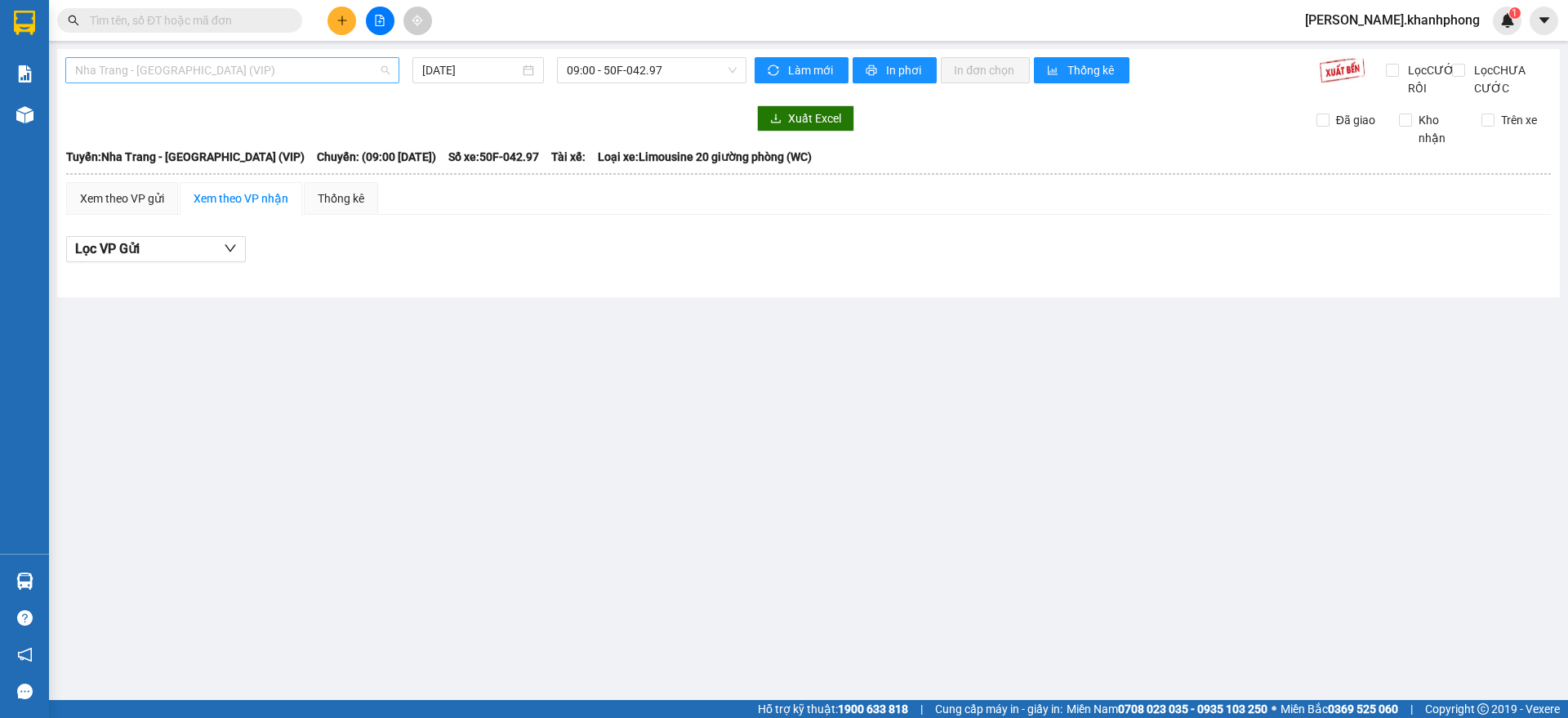
click at [245, 76] on span "Nha Trang - Sài Gòn (VIP)" at bounding box center [232, 70] width 315 height 25
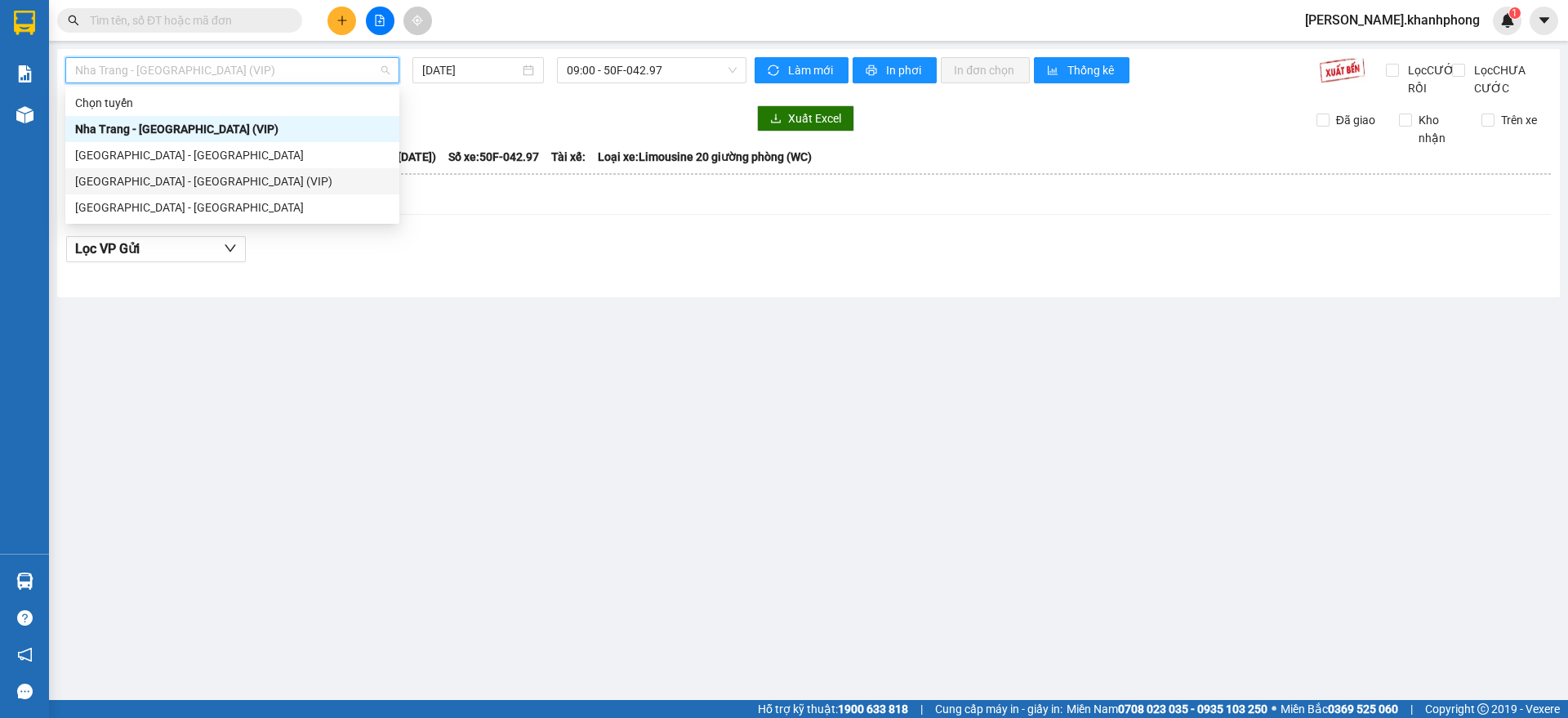
click at [141, 184] on div "Sài Gòn - Nha Trang (VIP)" at bounding box center [232, 181] width 315 height 18
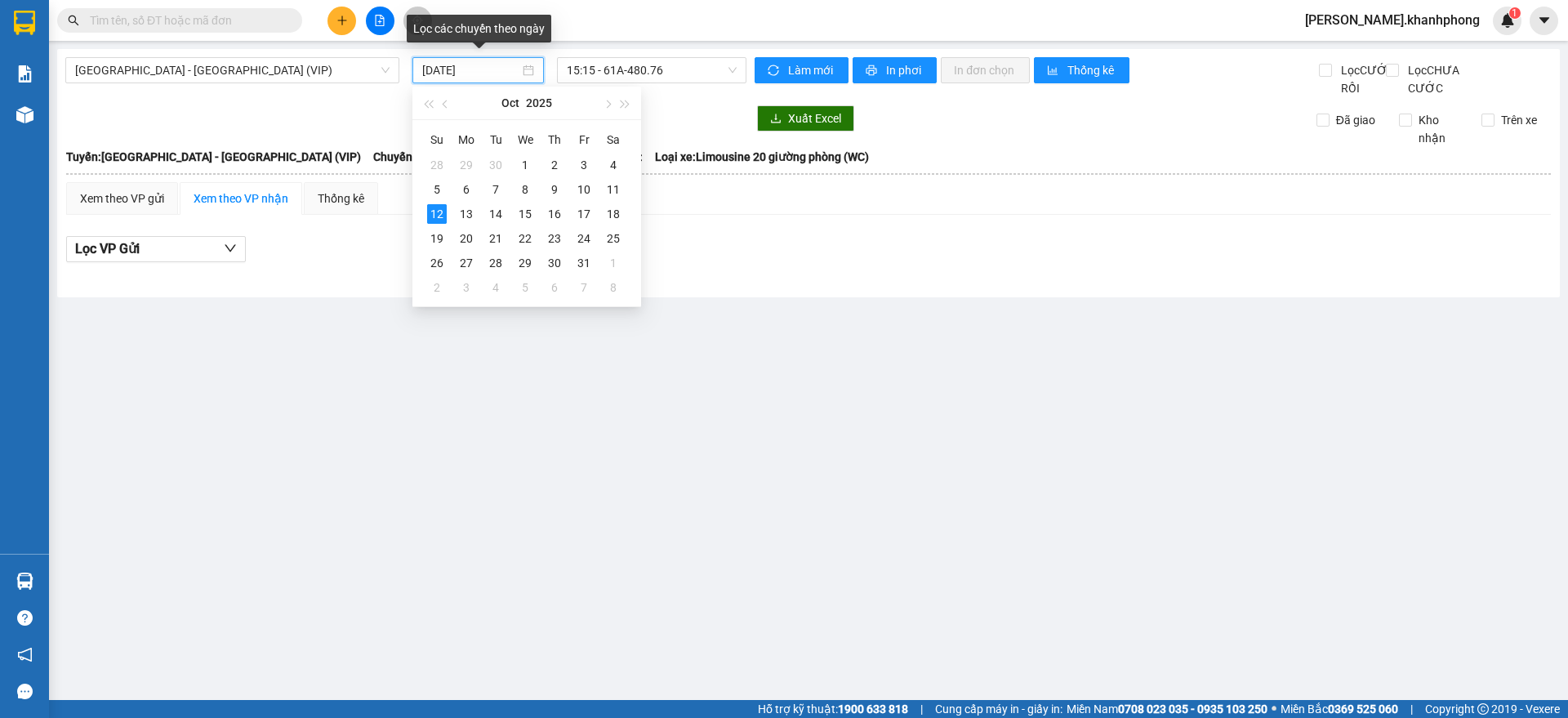
click at [484, 69] on input "[DATE]" at bounding box center [470, 70] width 98 height 18
click at [615, 191] on div "11" at bounding box center [613, 189] width 19 height 19
type input "11/10/2025"
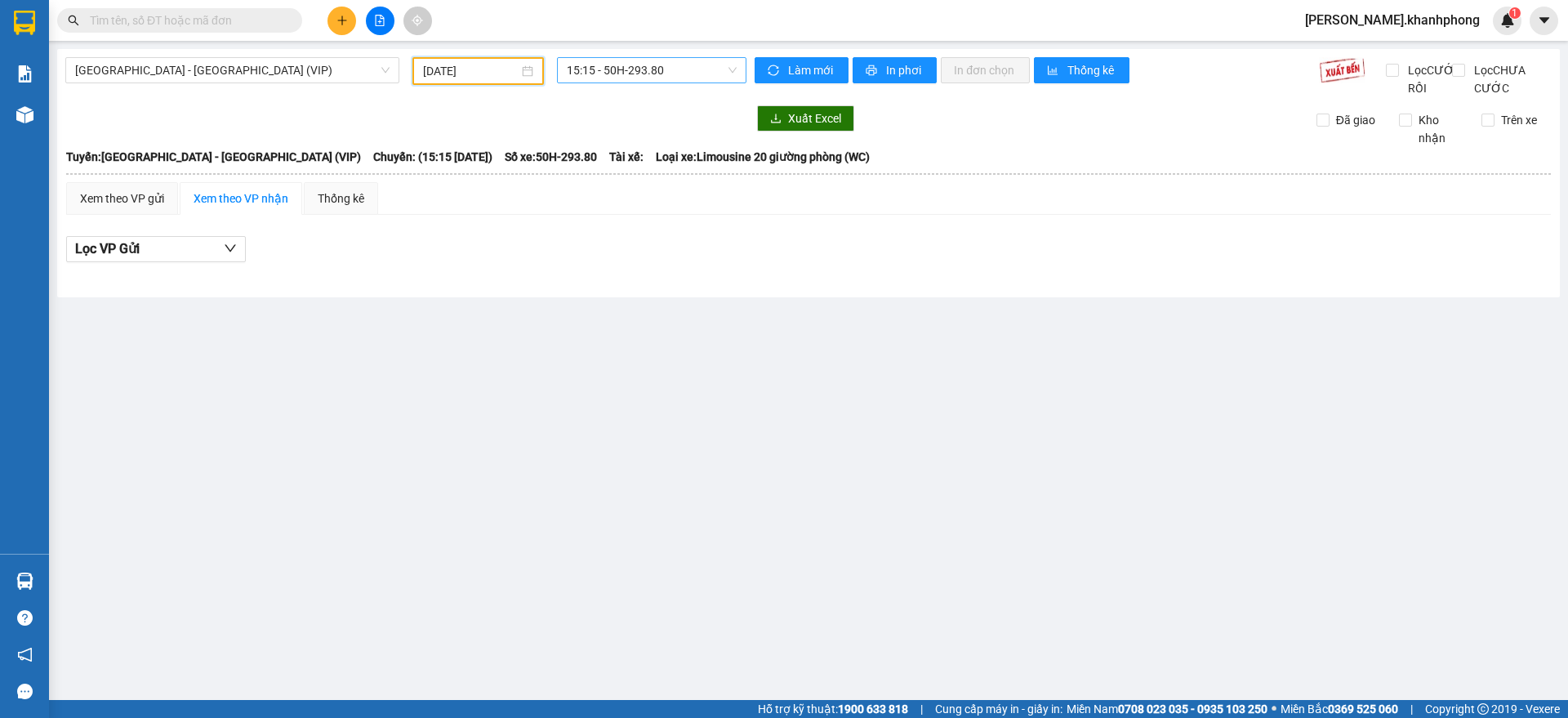
click at [629, 76] on span "15:15 - 50H-293.80" at bounding box center [651, 70] width 170 height 25
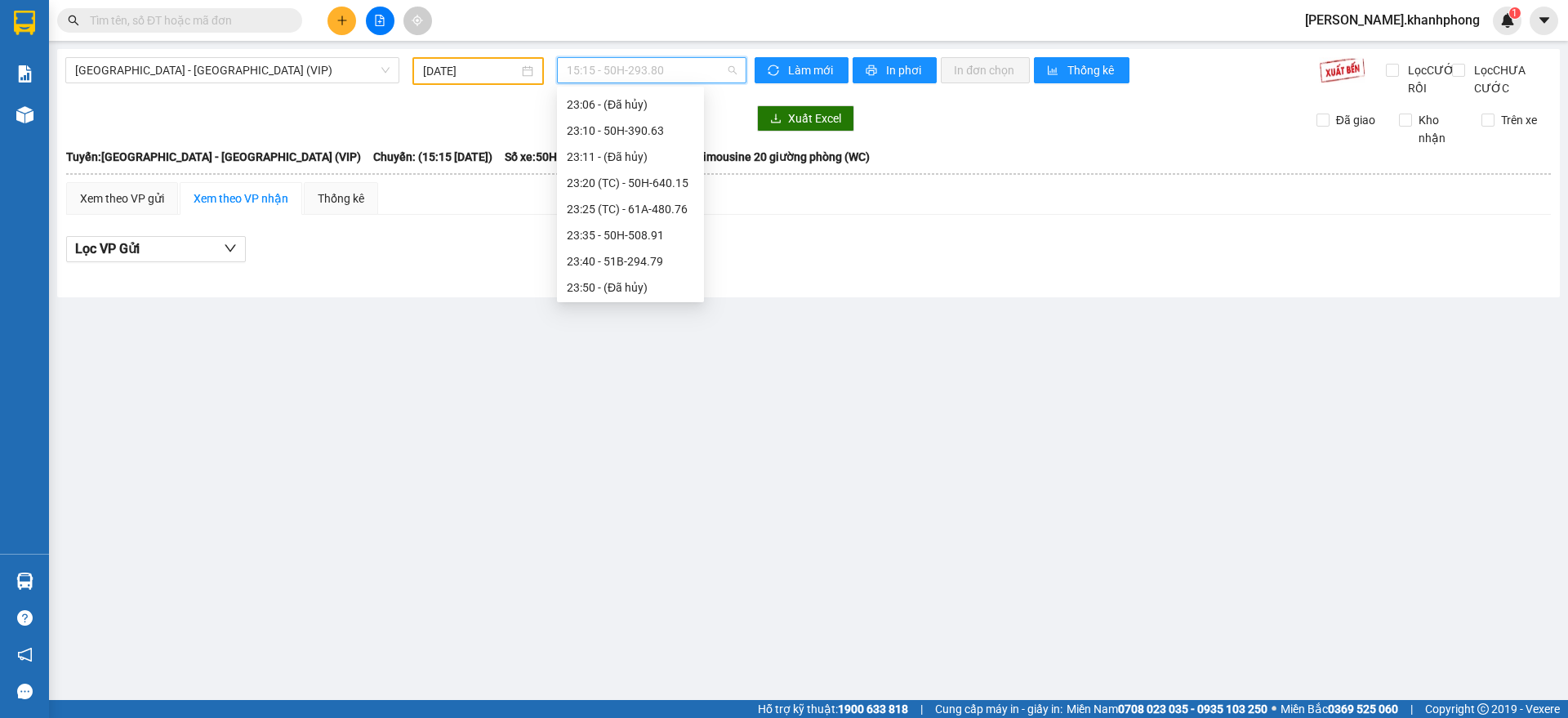
scroll to position [418, 0]
click at [639, 258] on div "23:40 - 51B-294.79" at bounding box center [630, 259] width 127 height 18
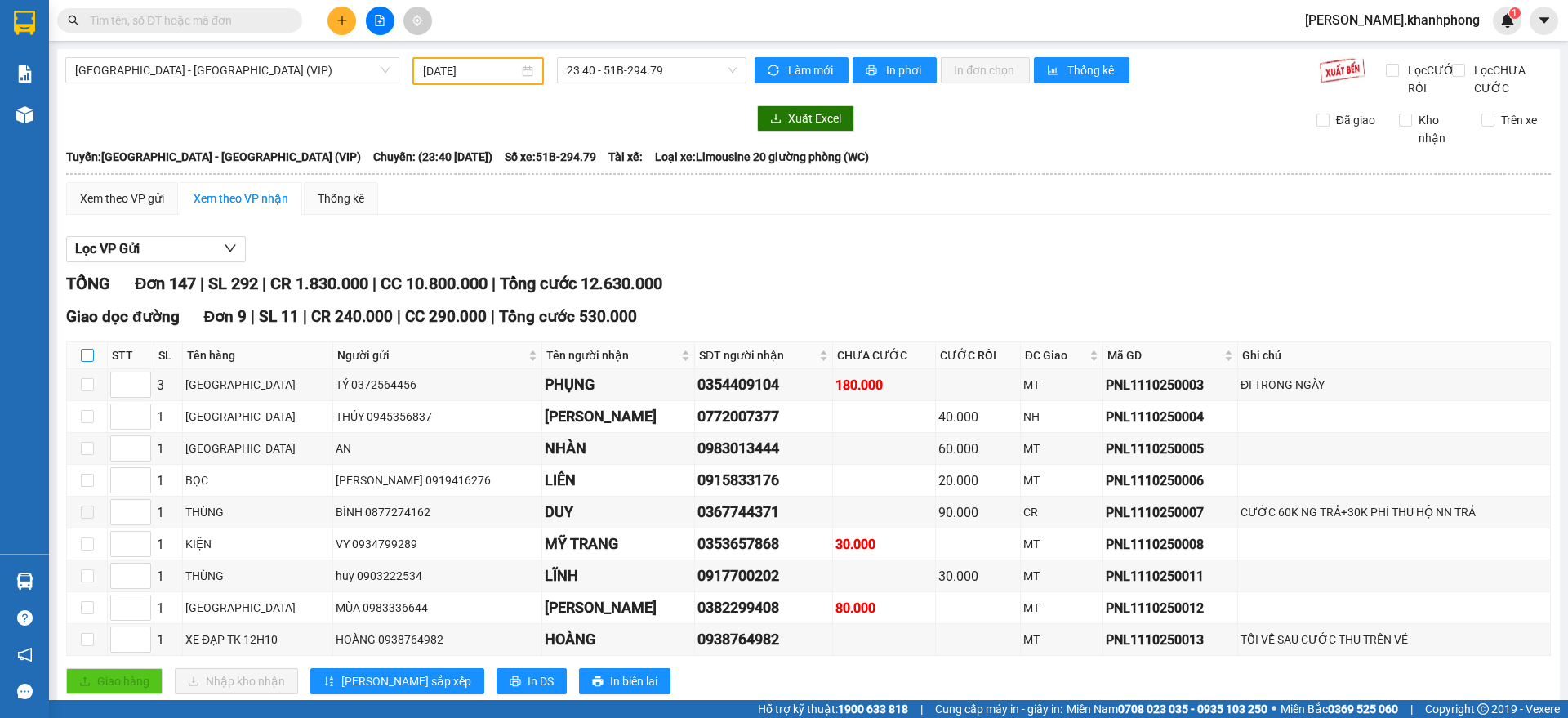
click at [87, 362] on input "checkbox" at bounding box center [87, 355] width 13 height 13
checkbox input "true"
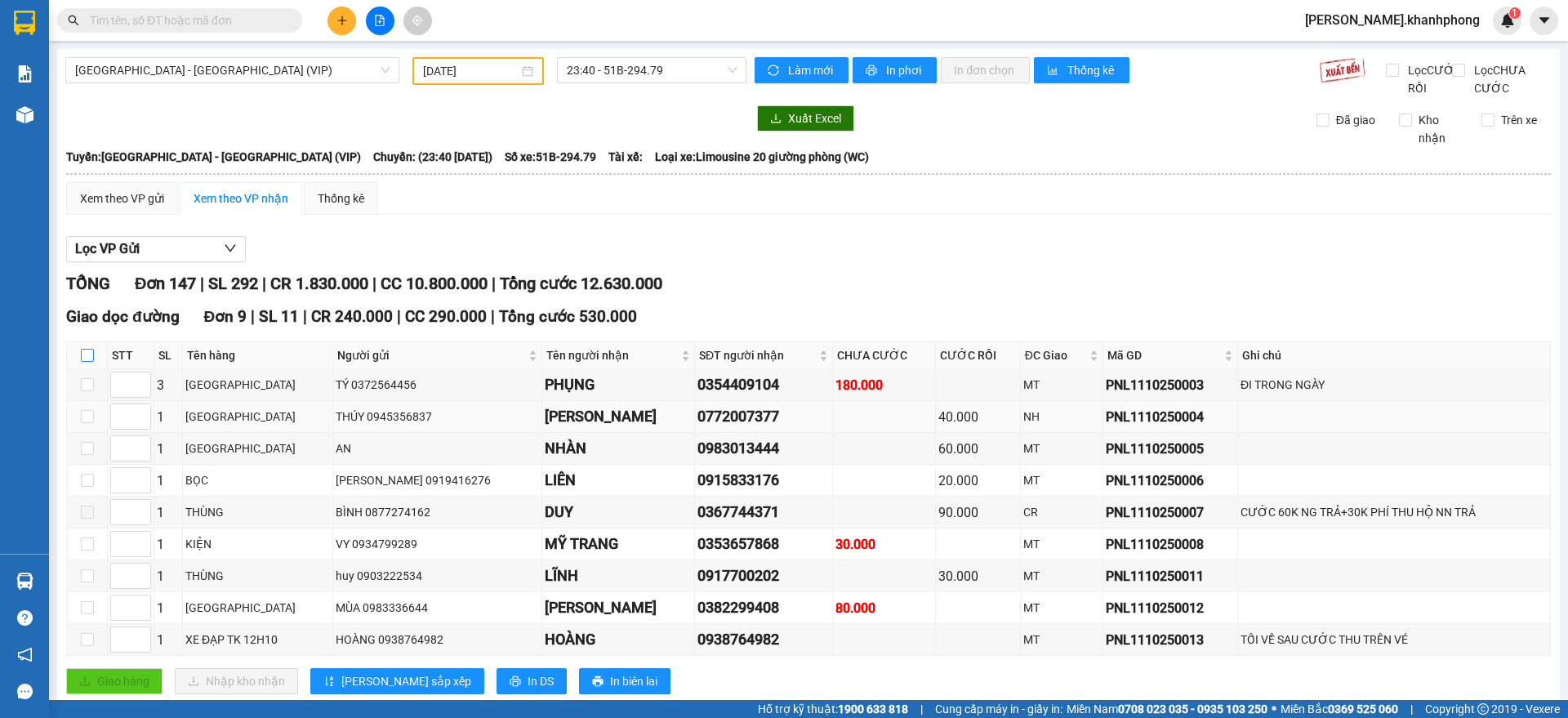
checkbox input "true"
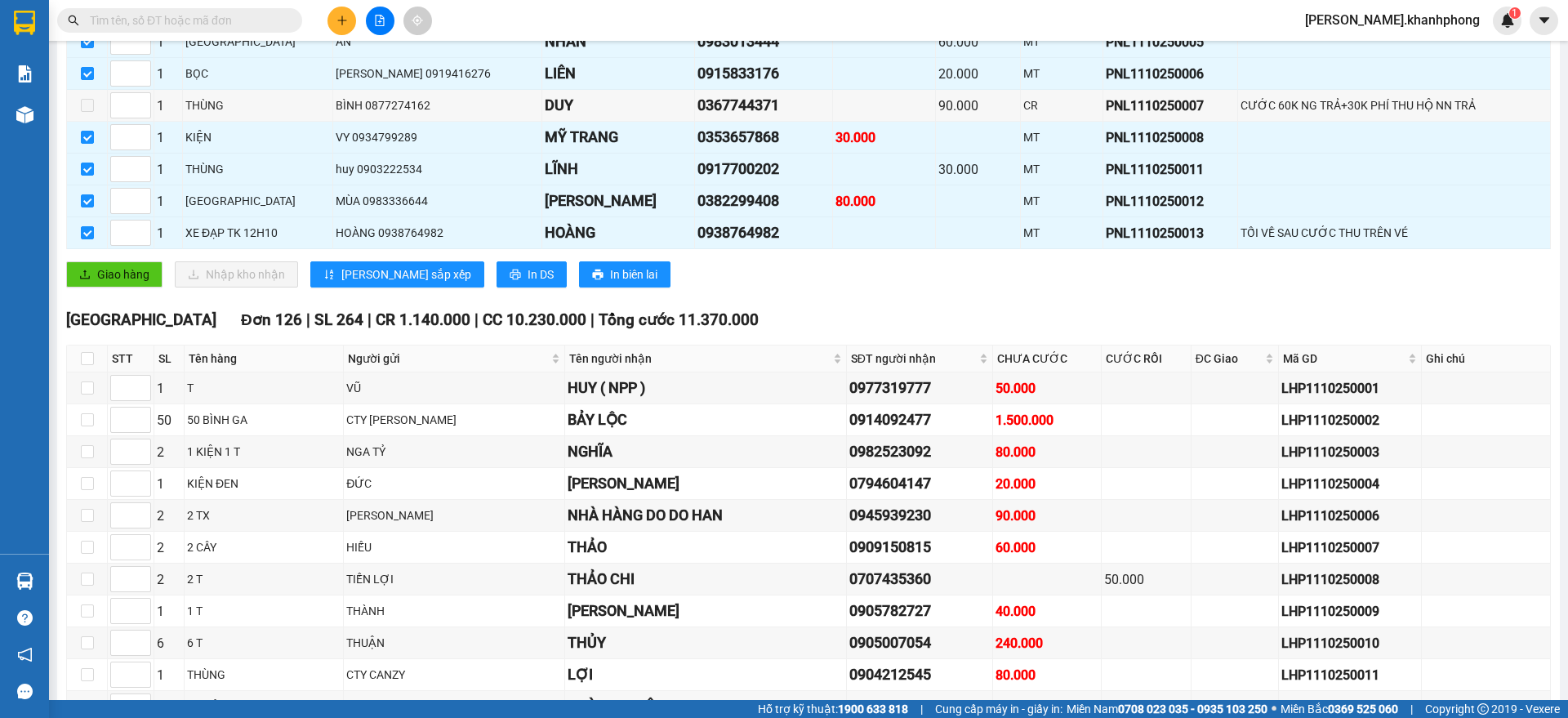
scroll to position [409, 0]
click at [87, 363] on input "checkbox" at bounding box center [87, 357] width 13 height 13
checkbox input "true"
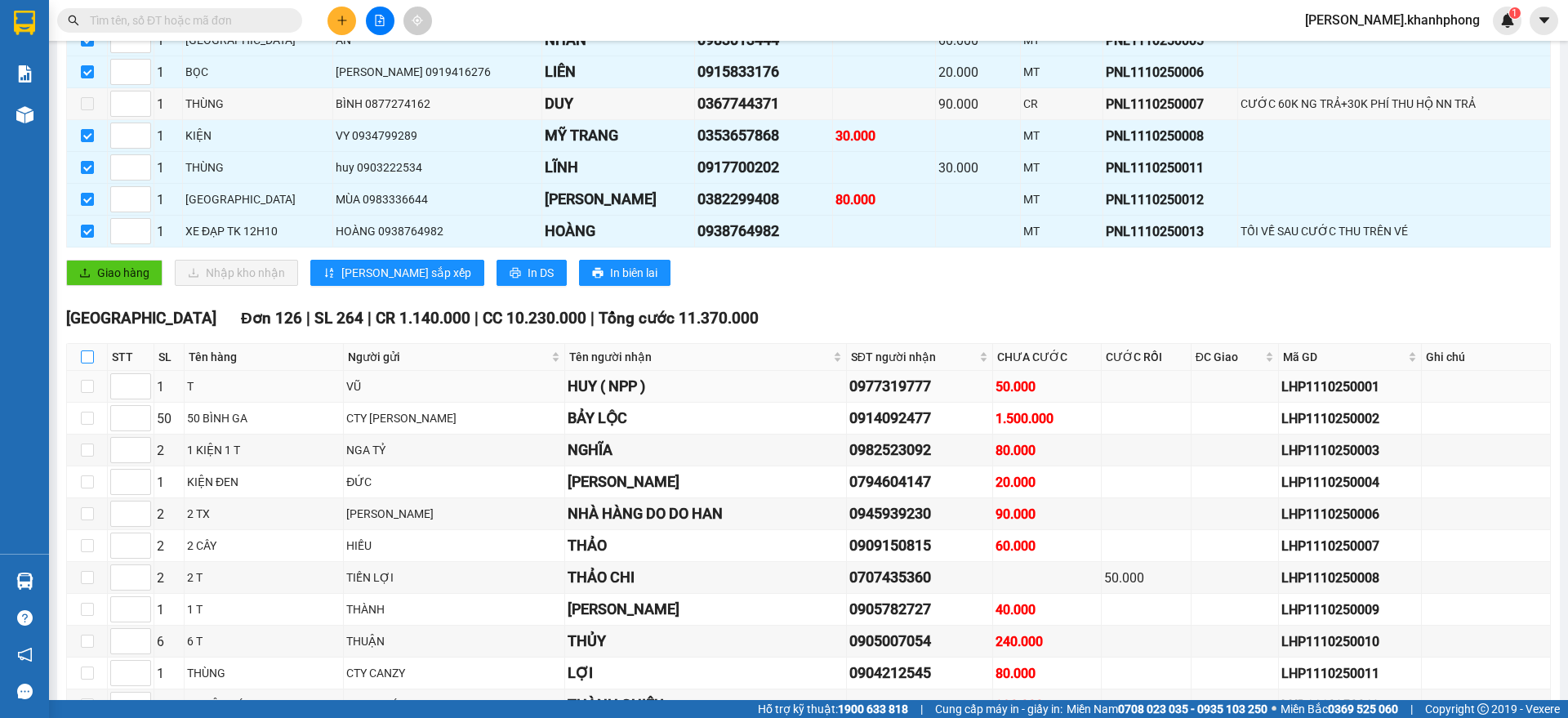
checkbox input "true"
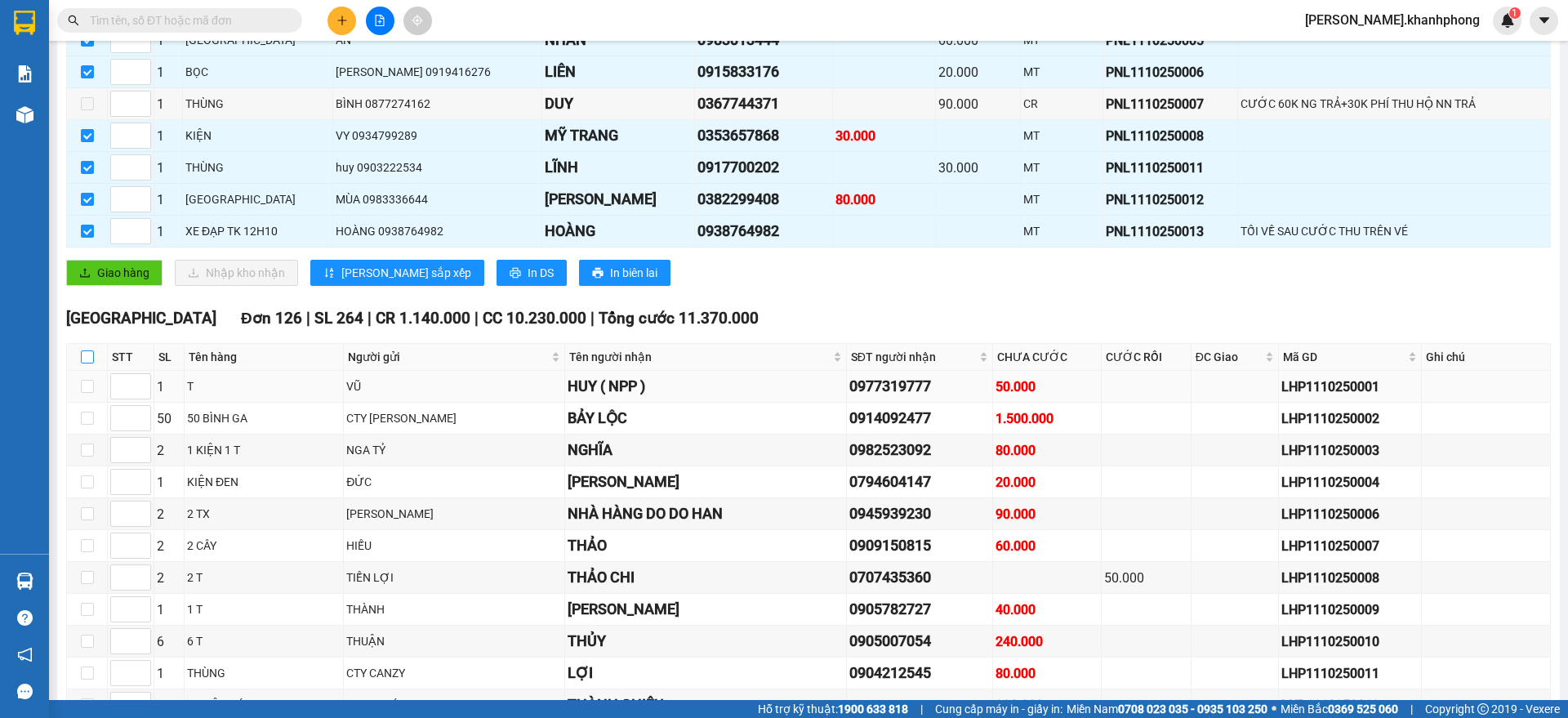
checkbox input "true"
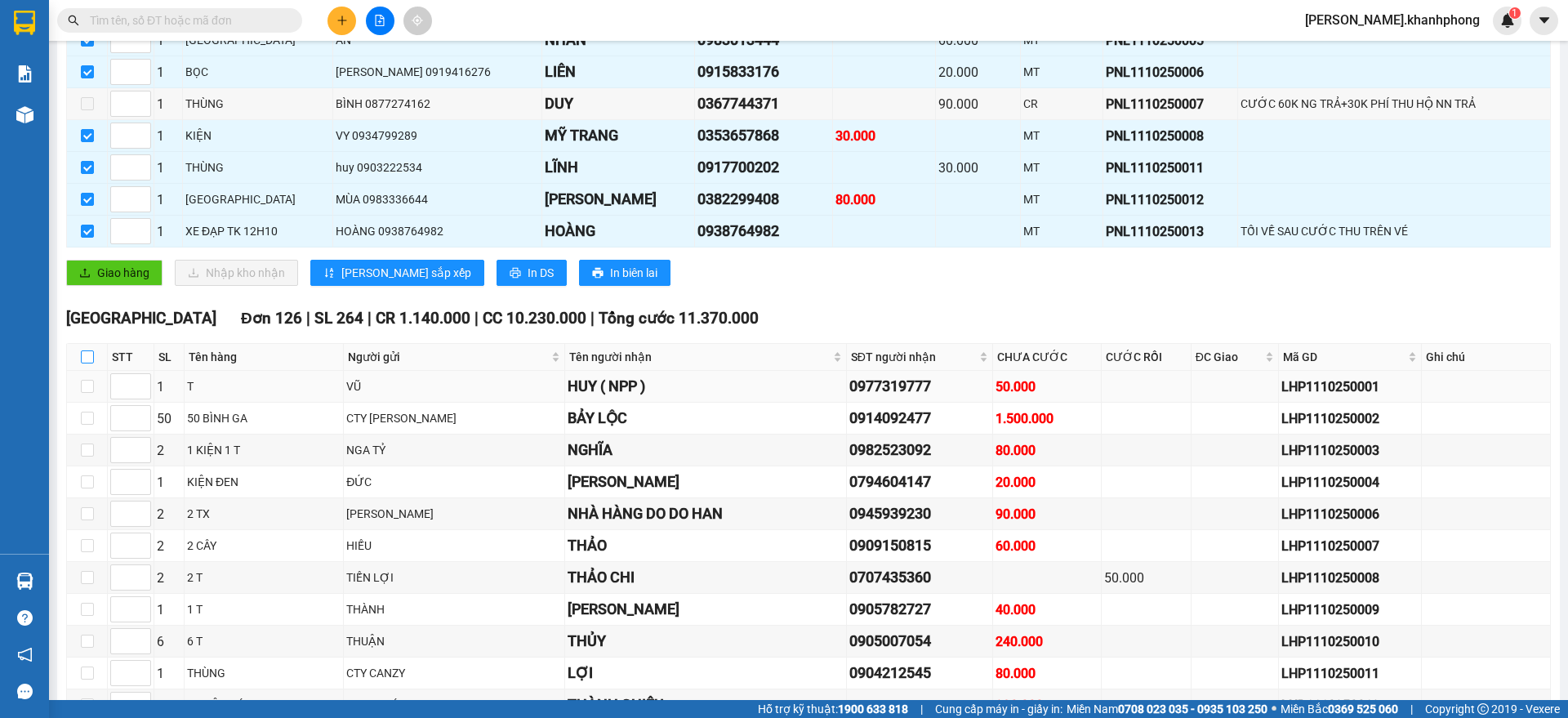
checkbox input "true"
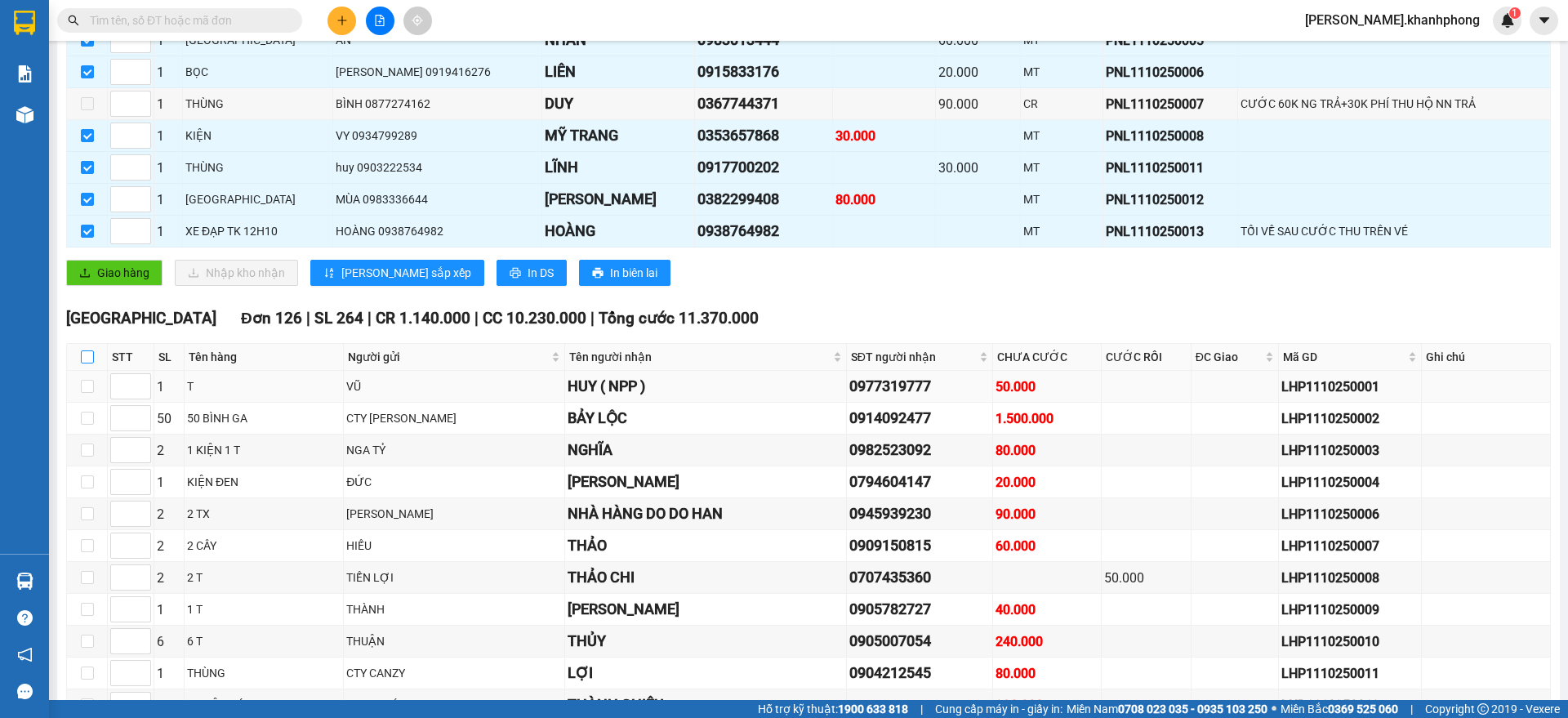
checkbox input "true"
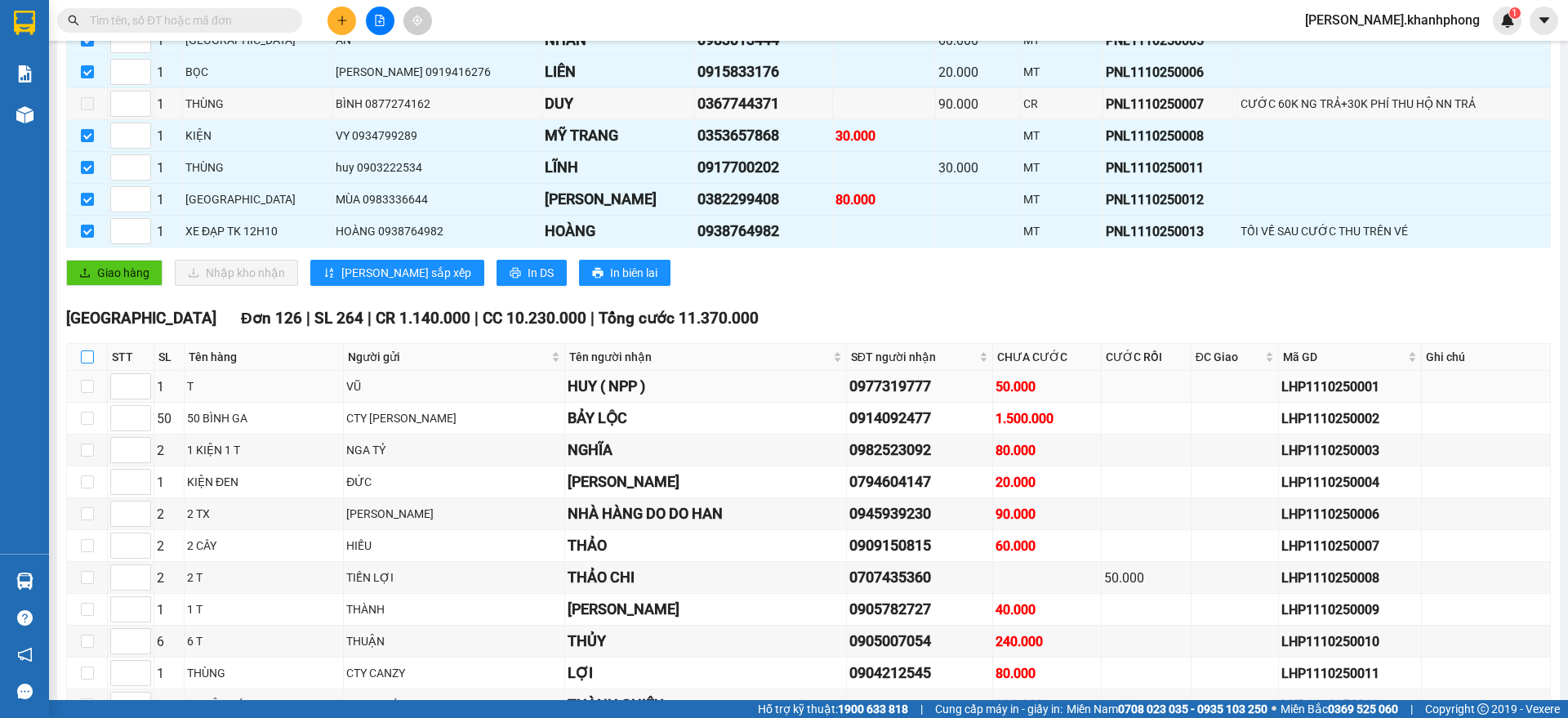
checkbox input "true"
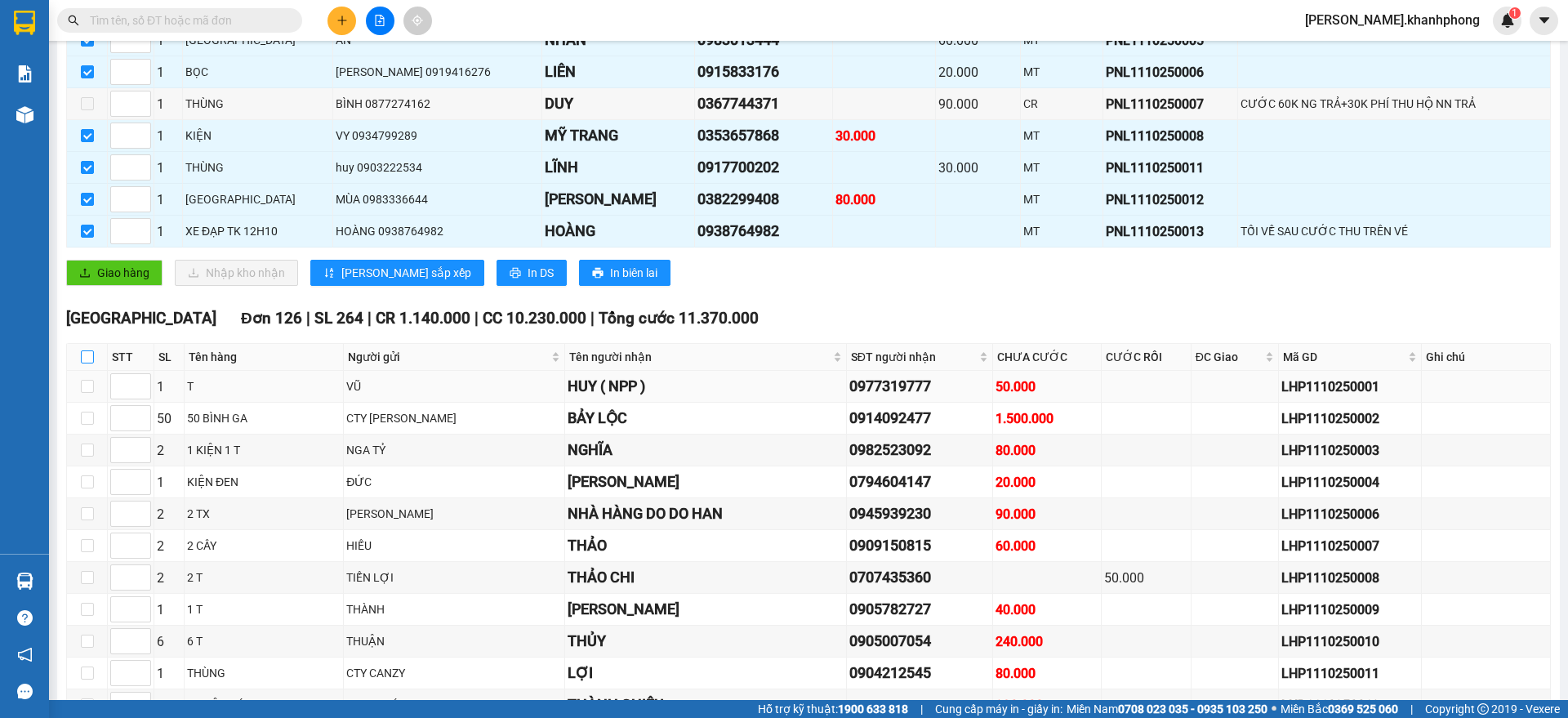
checkbox input "true"
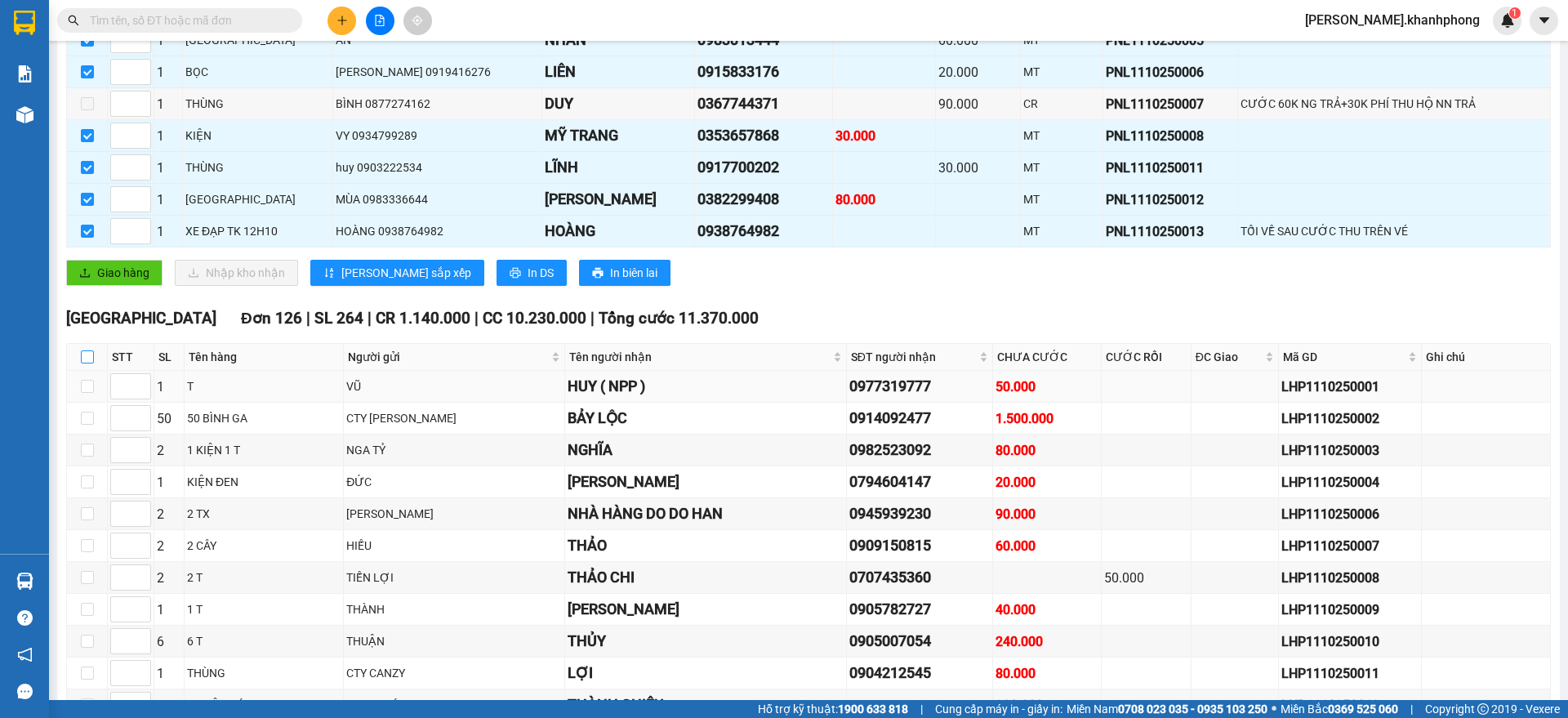
checkbox input "true"
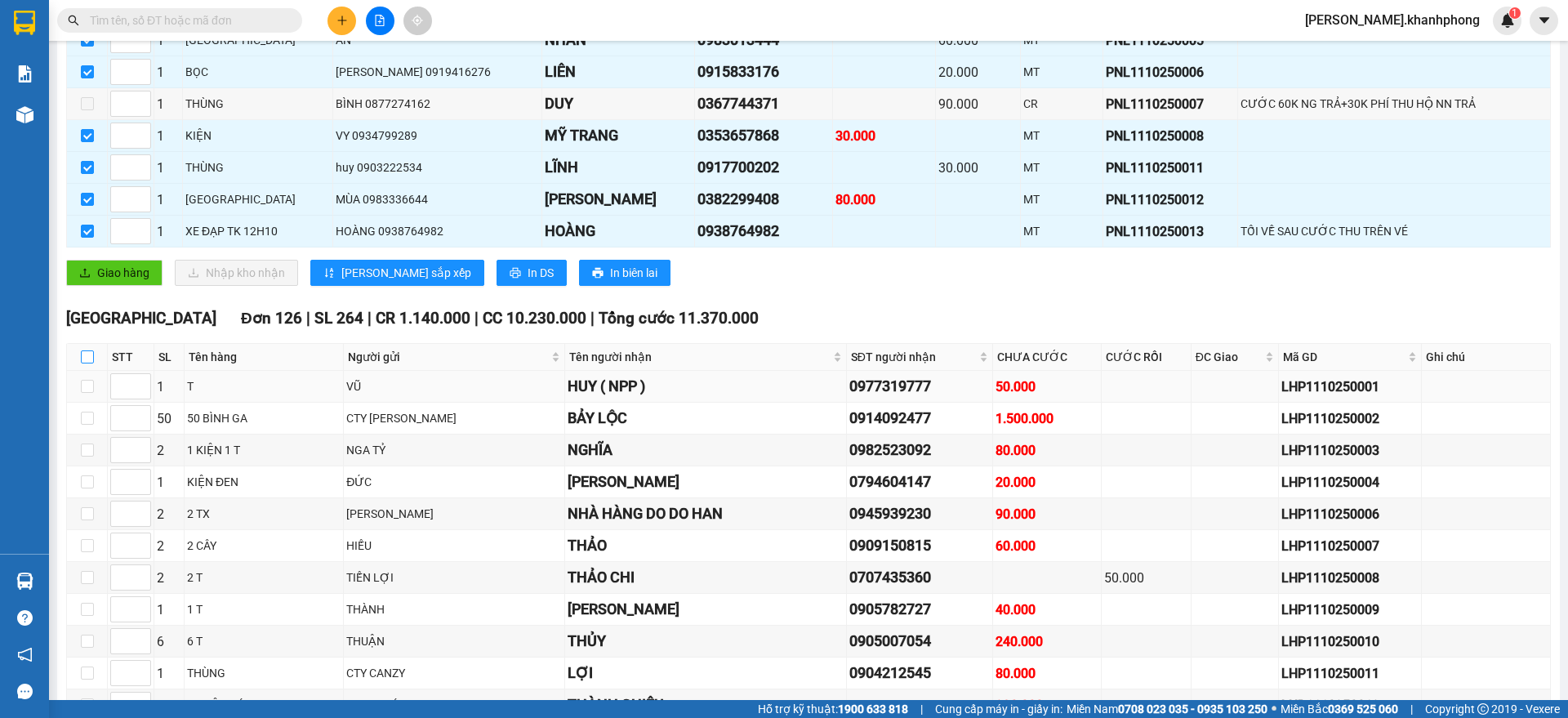
checkbox input "true"
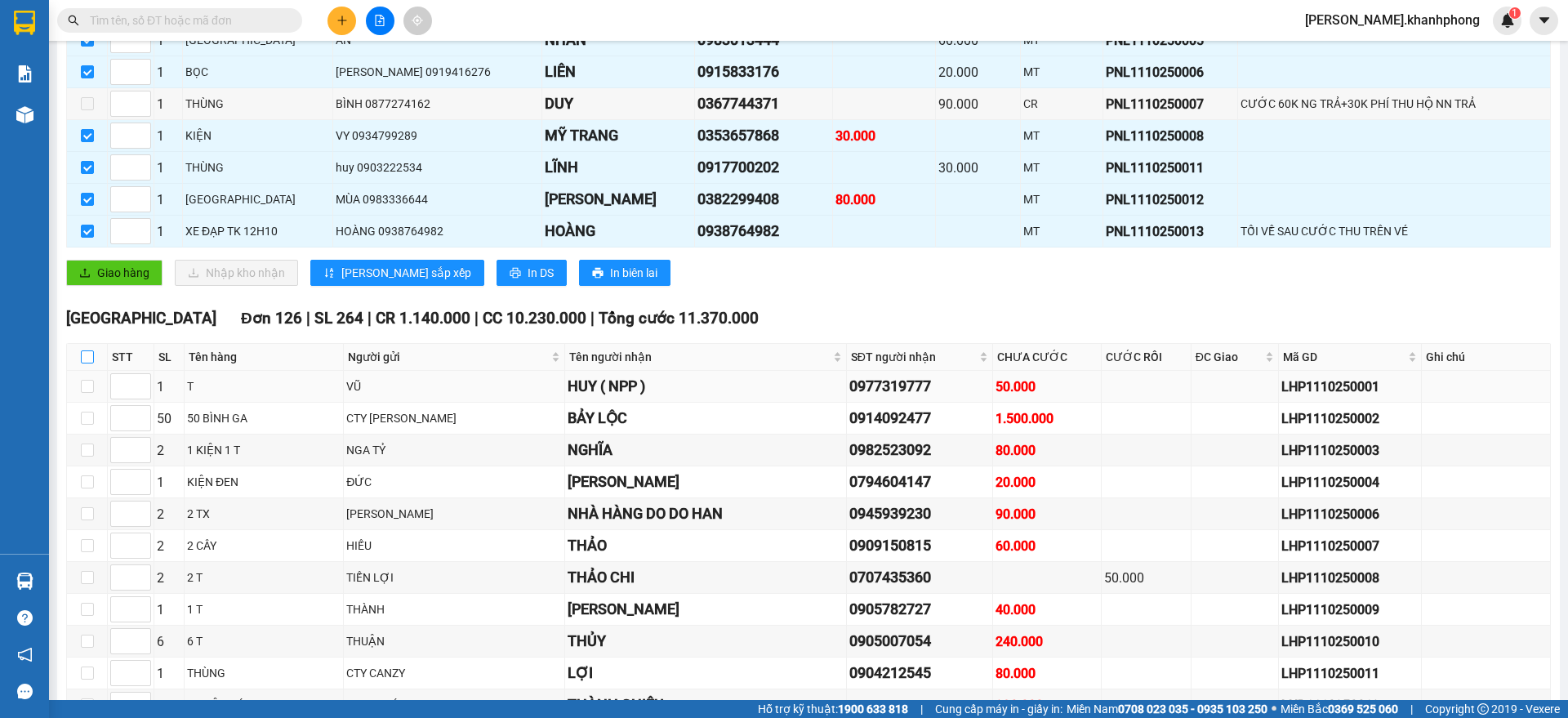
checkbox input "true"
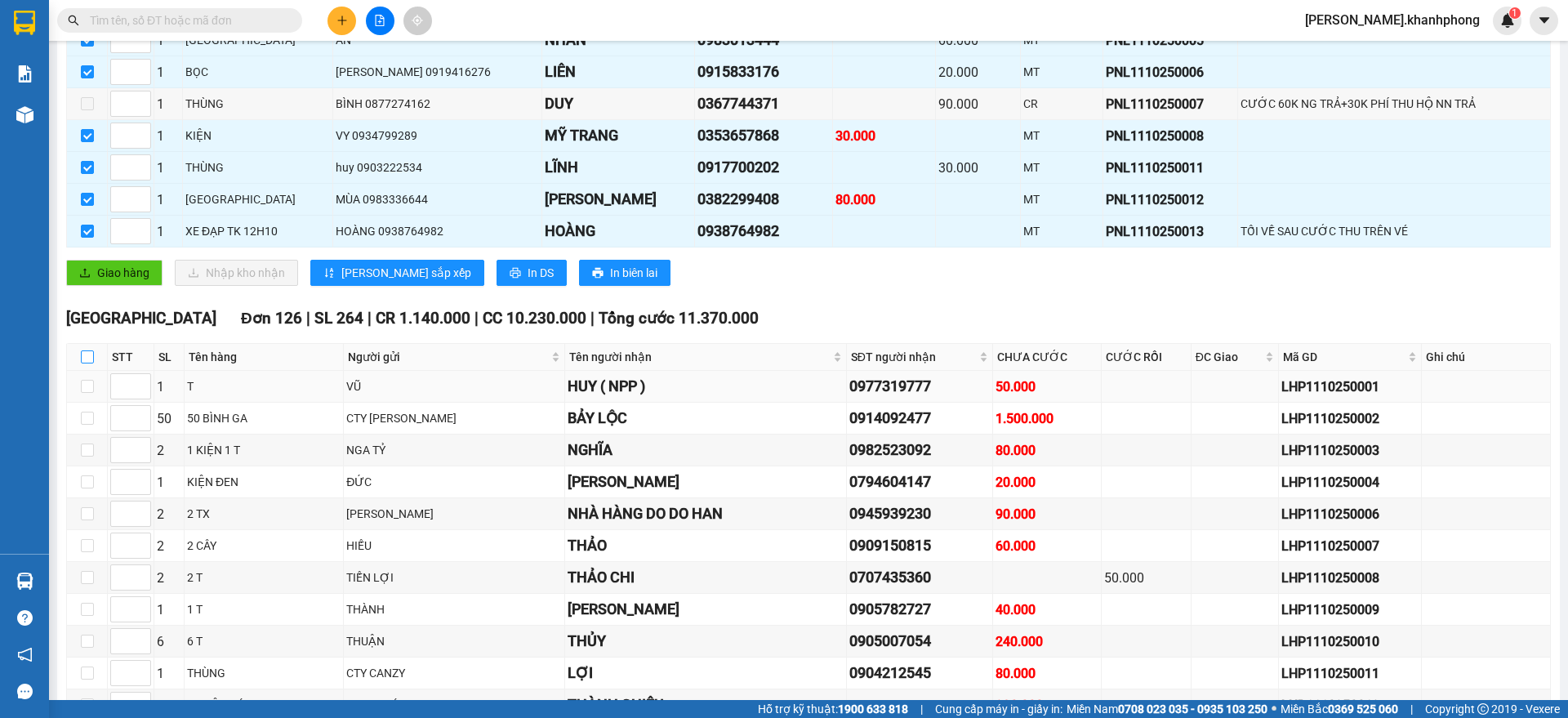
checkbox input "true"
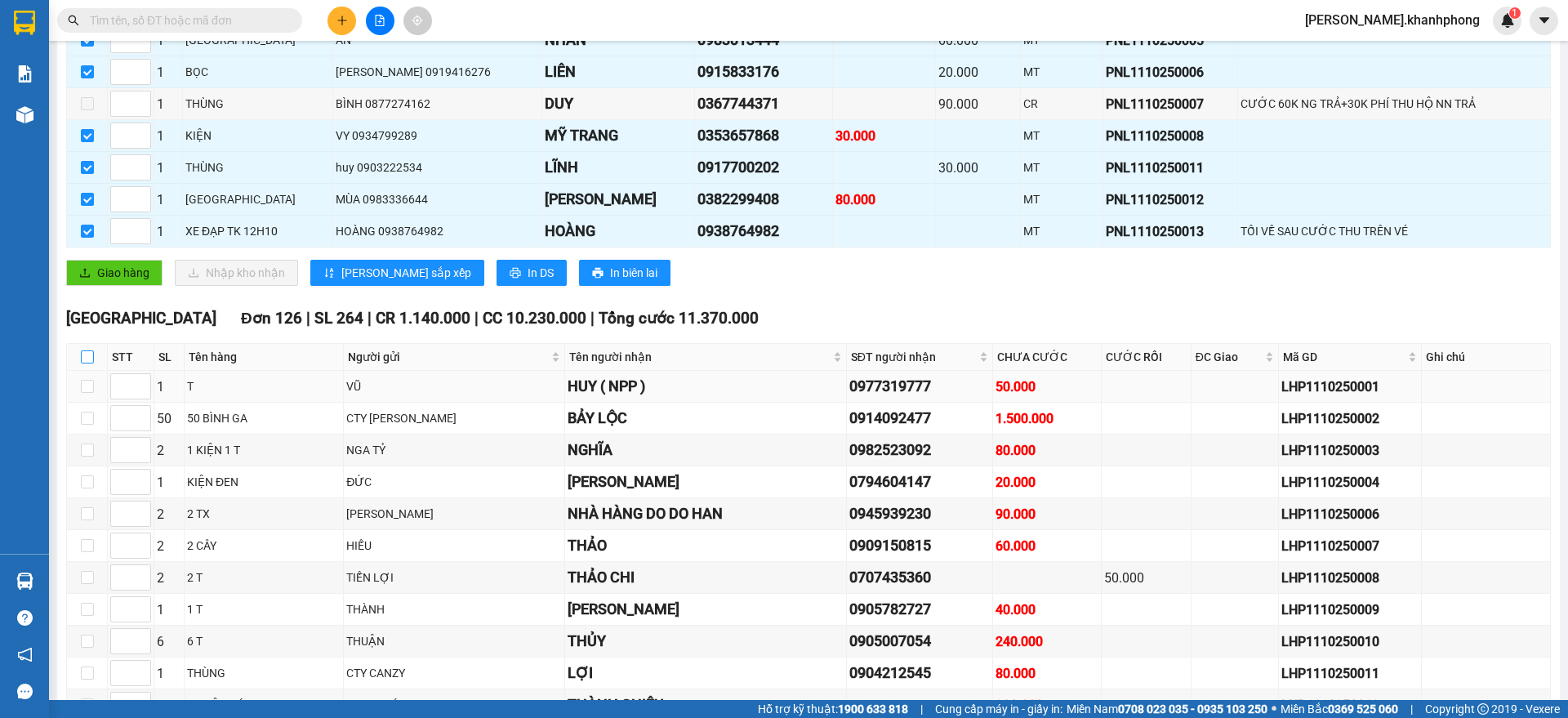
checkbox input "true"
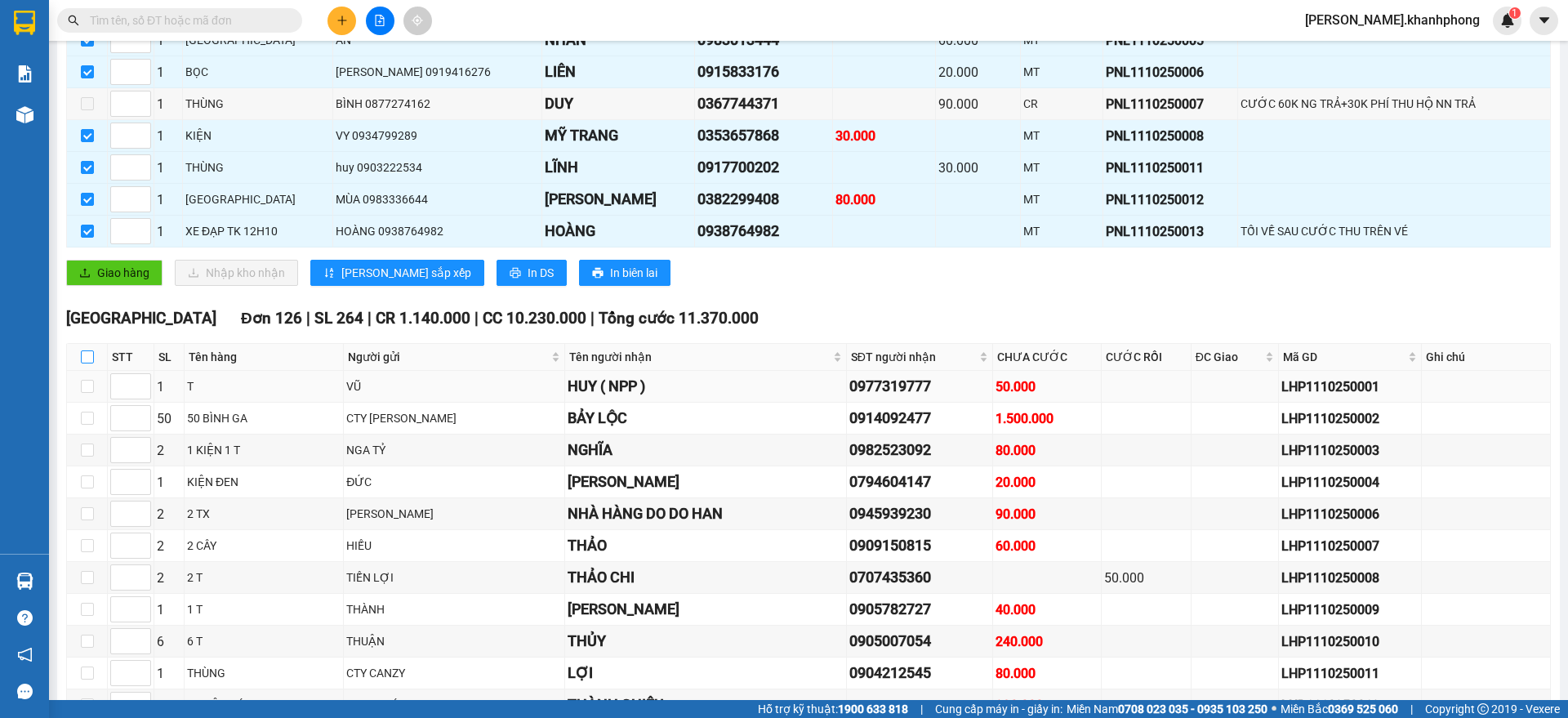
checkbox input "true"
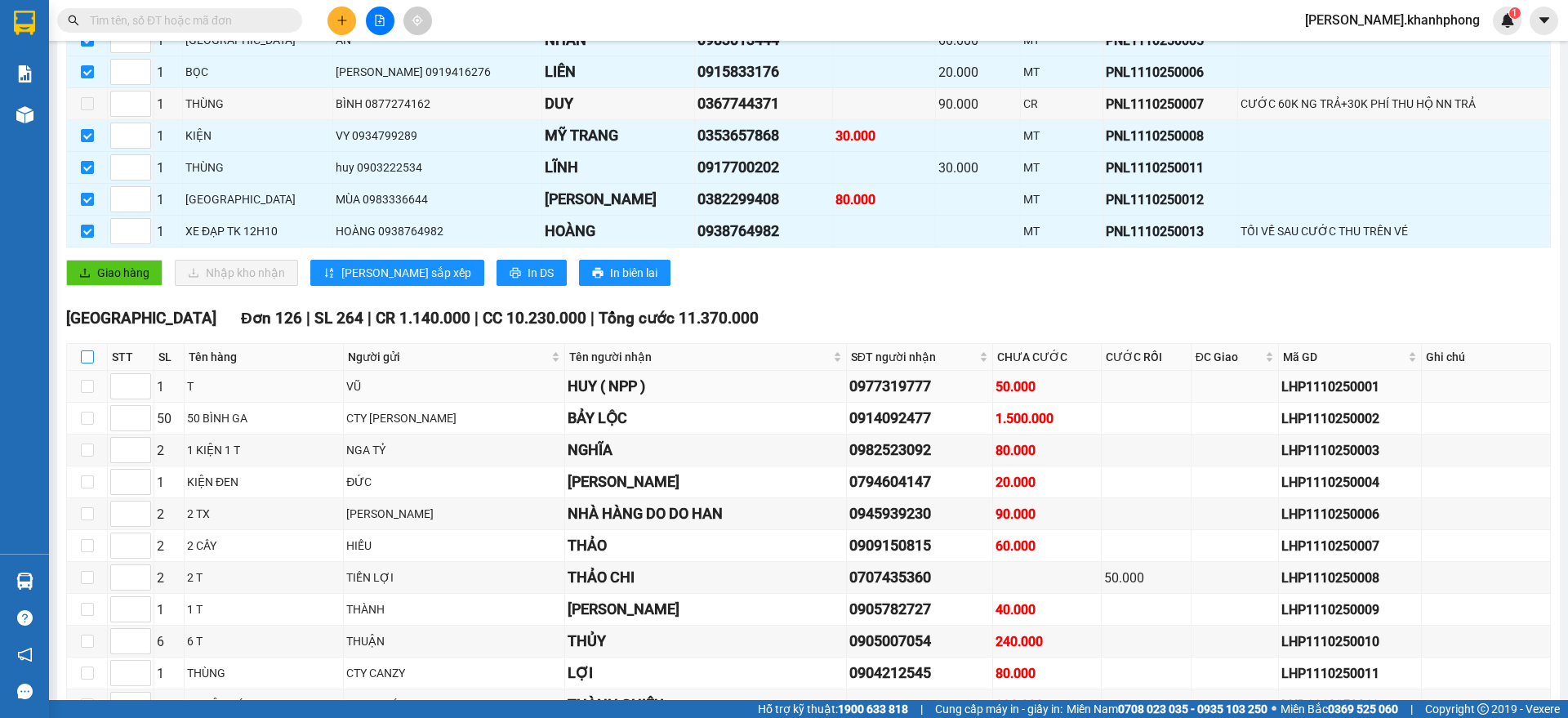
checkbox input "true"
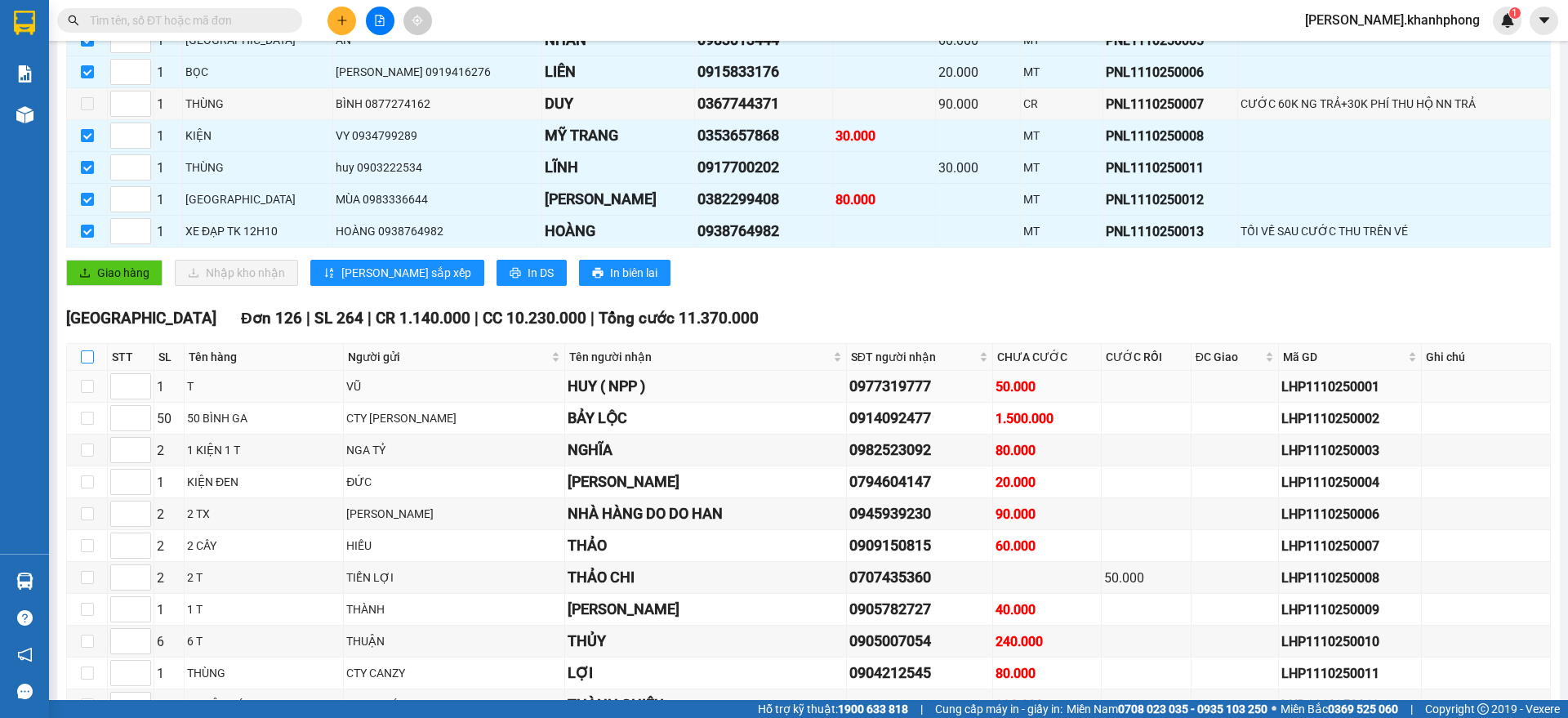
checkbox input "true"
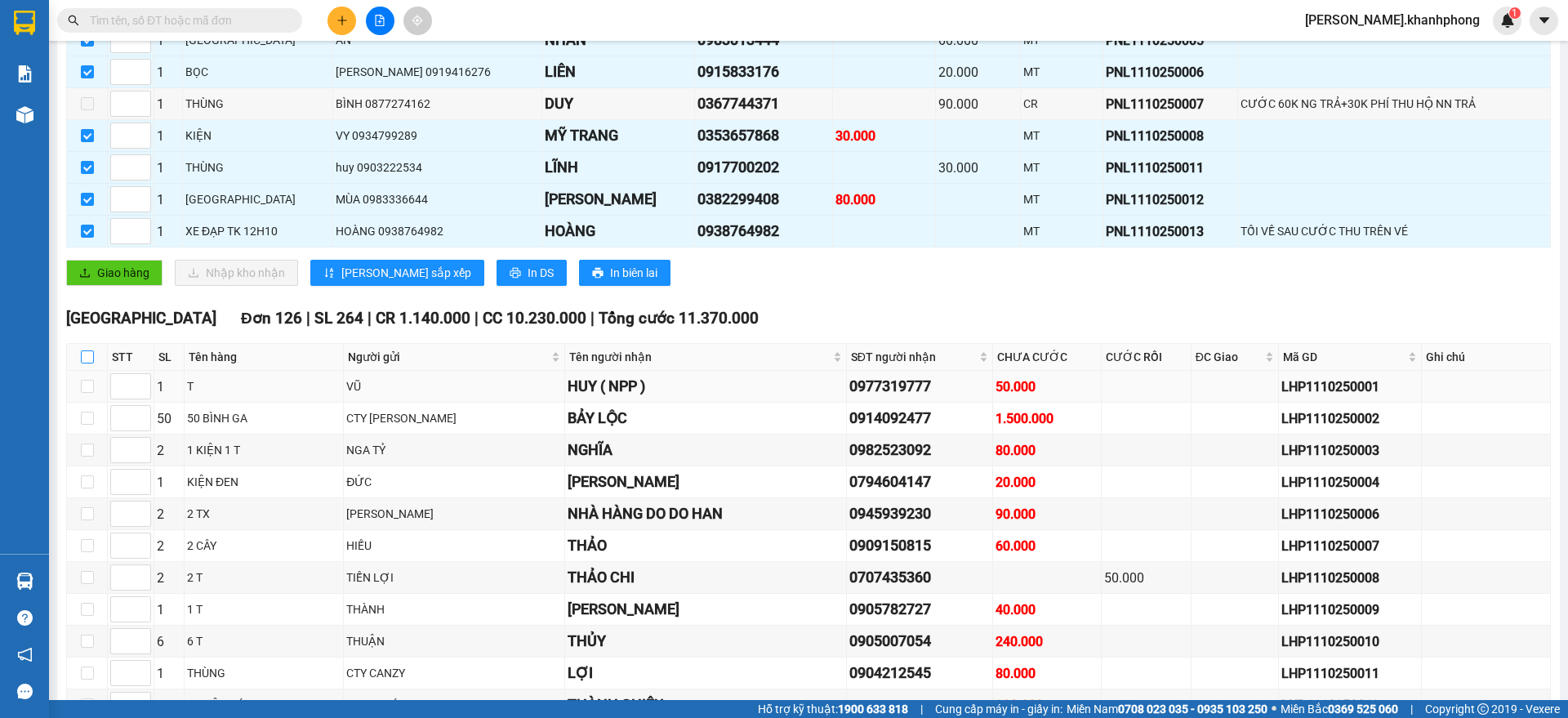
checkbox input "true"
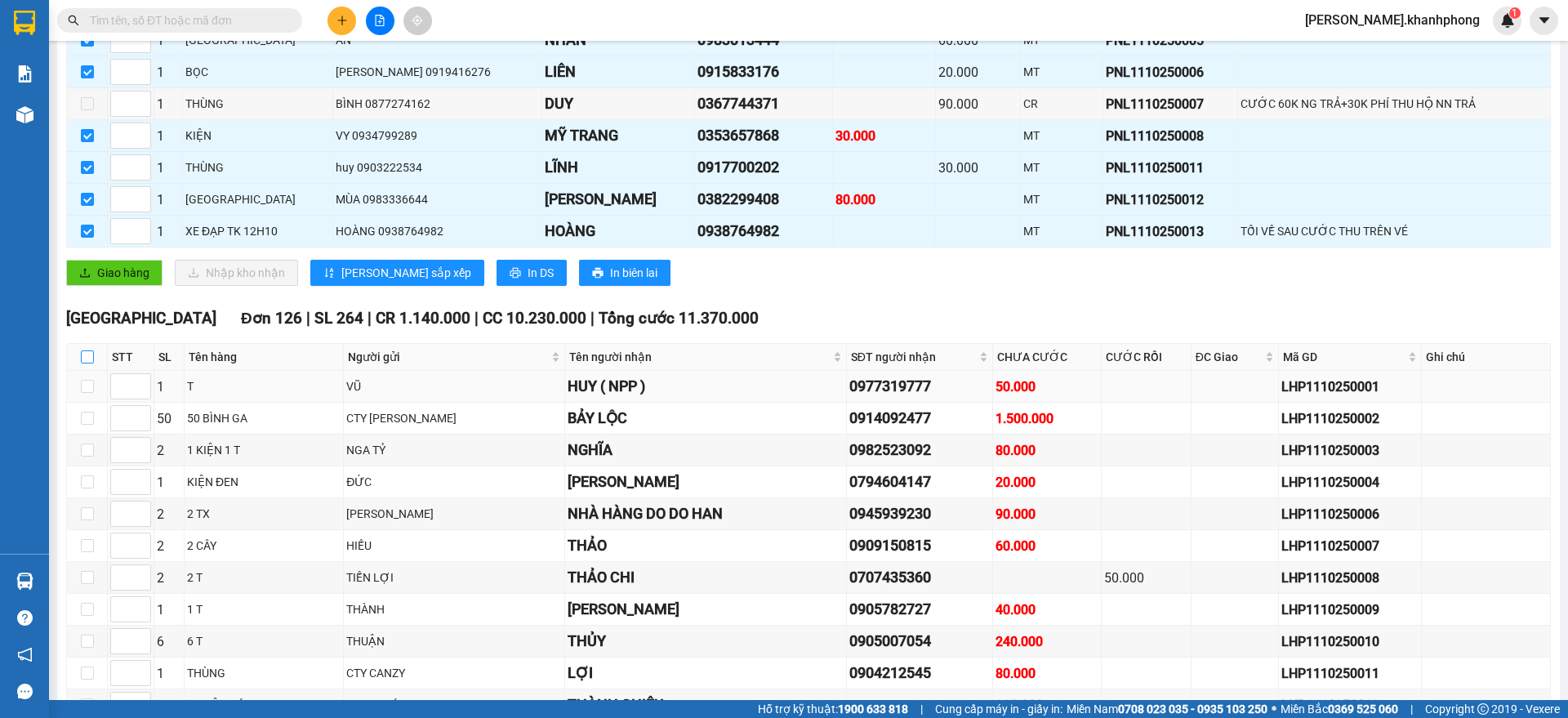
checkbox input "true"
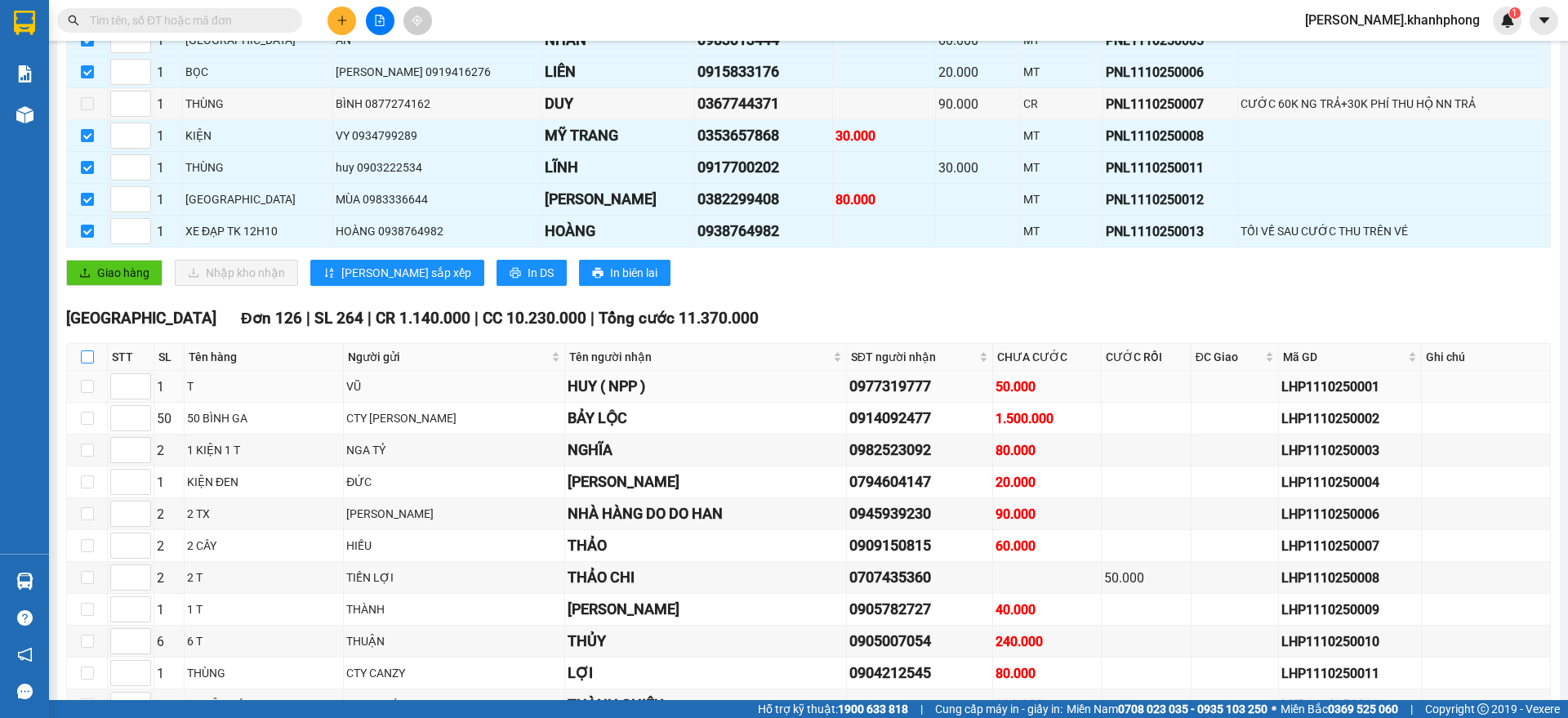
checkbox input "true"
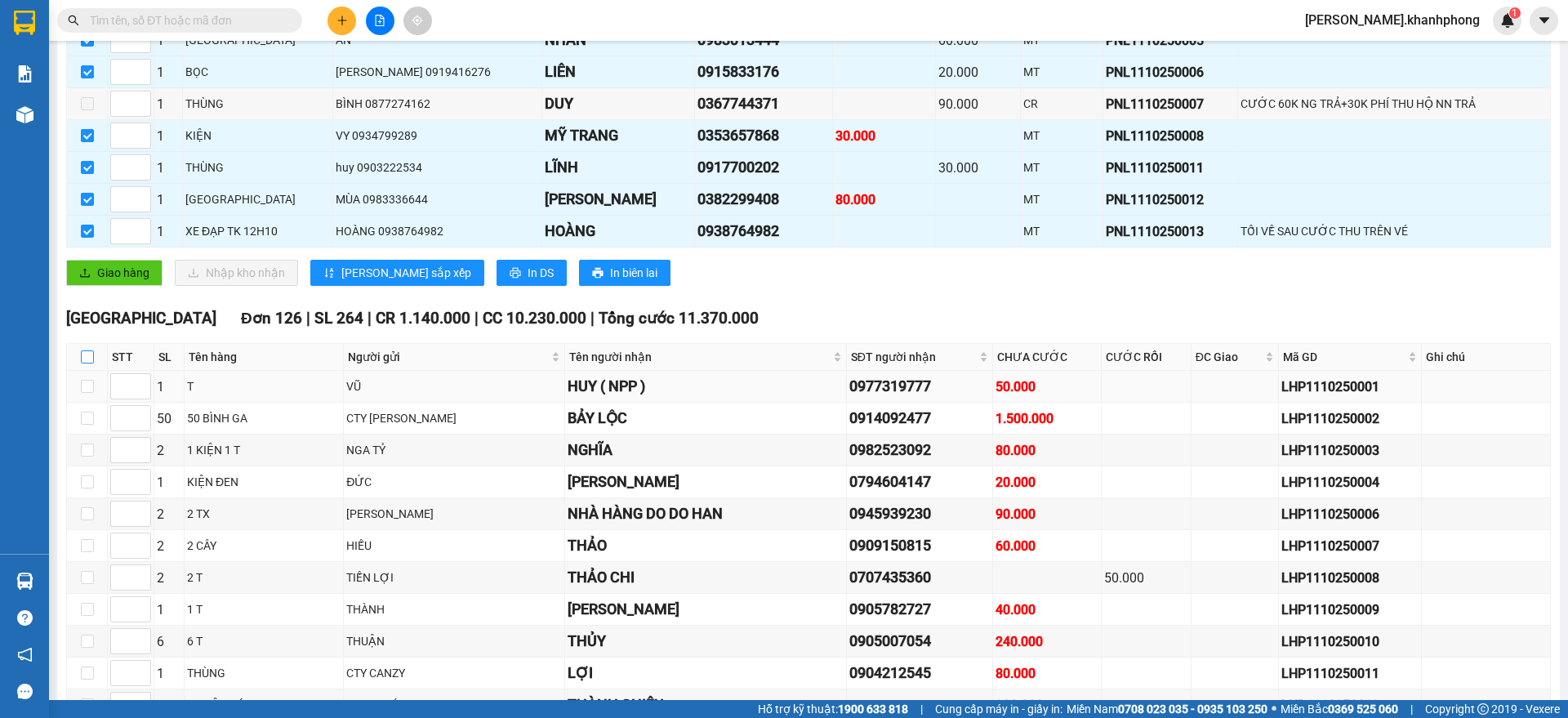
checkbox input "true"
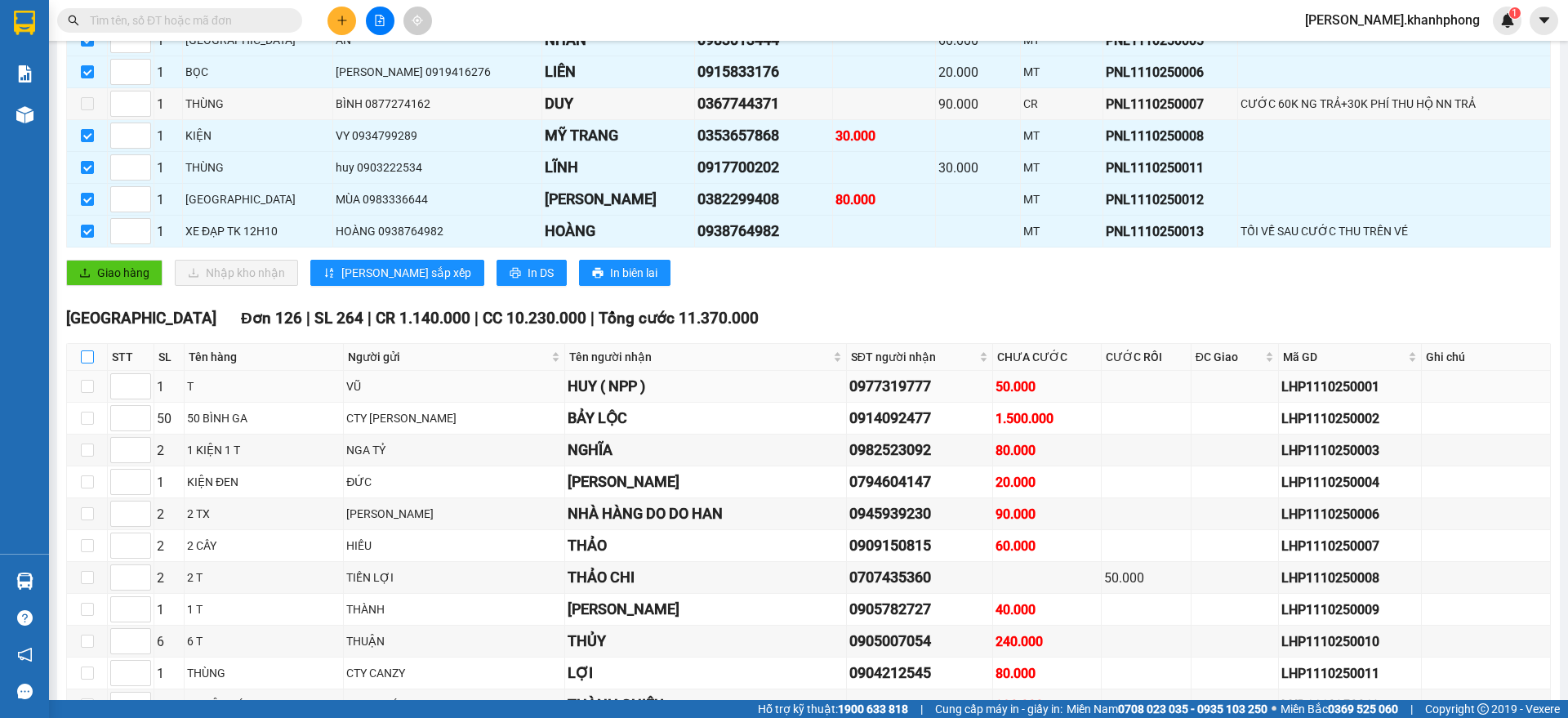
checkbox input "true"
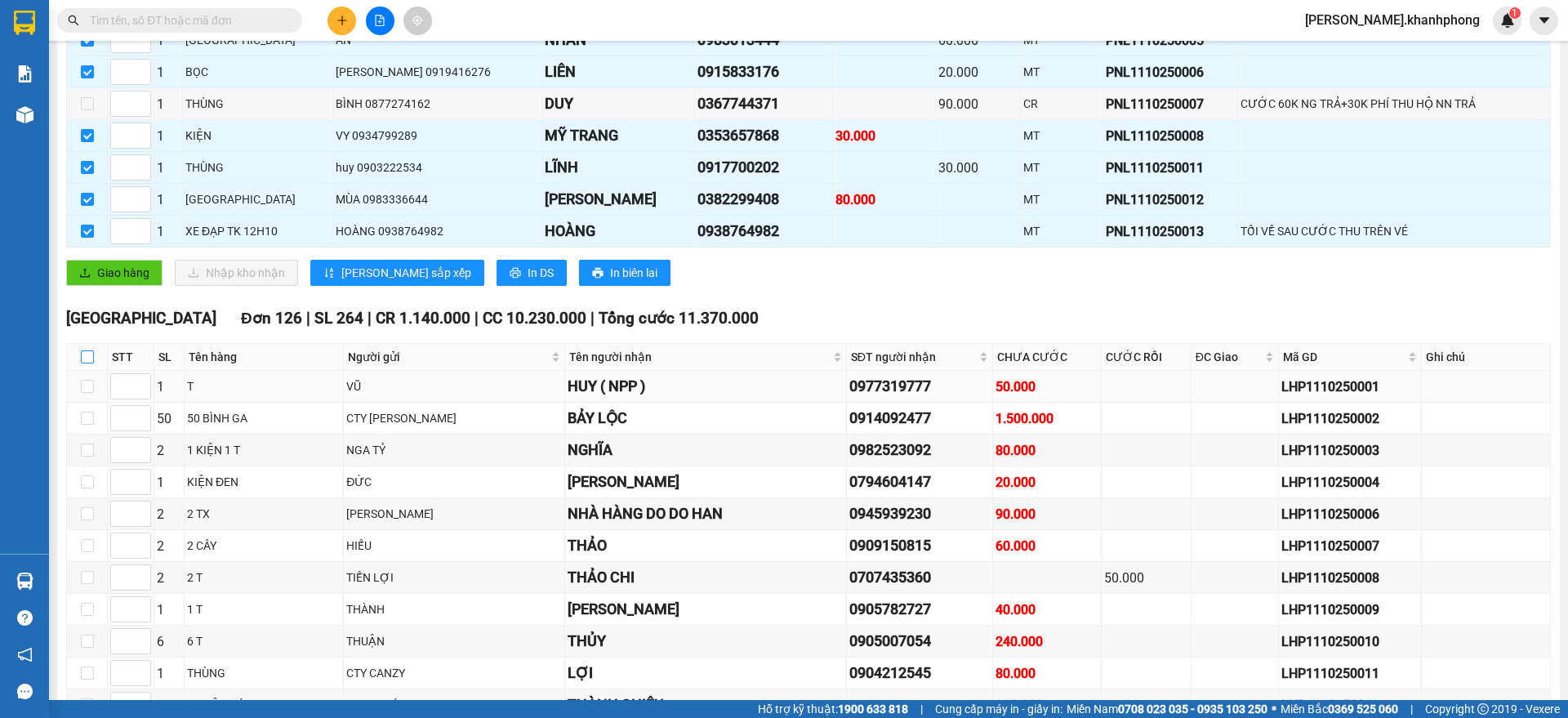
checkbox input "true"
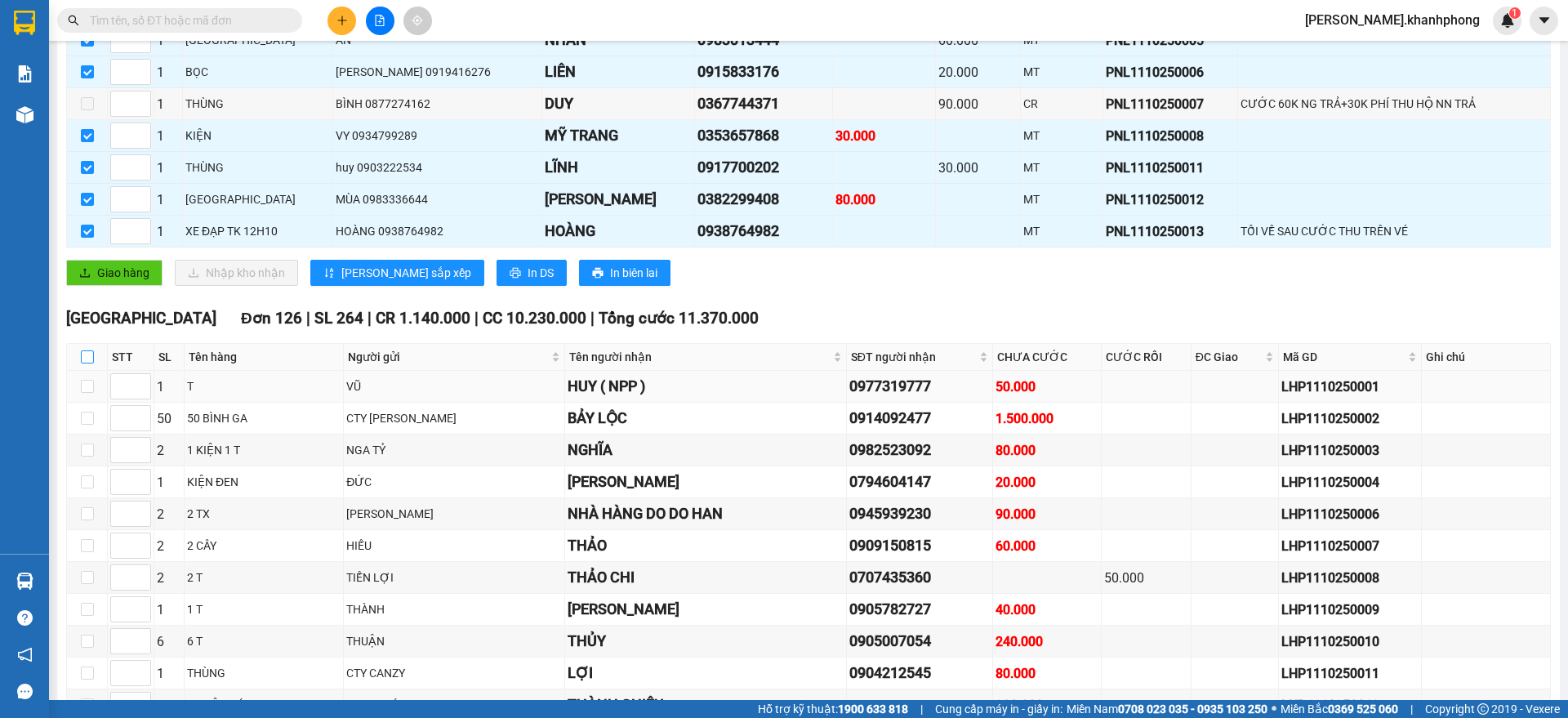
checkbox input "true"
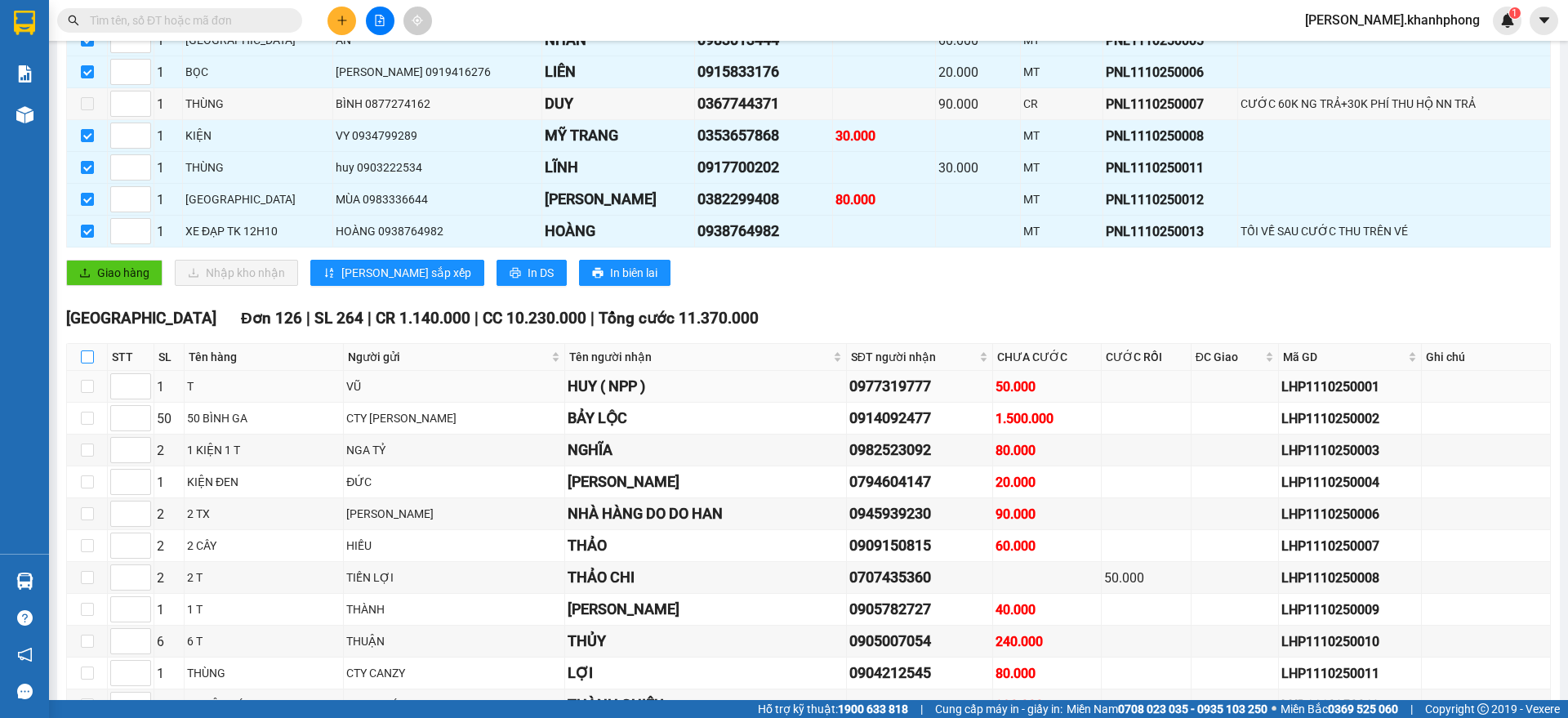
checkbox input "true"
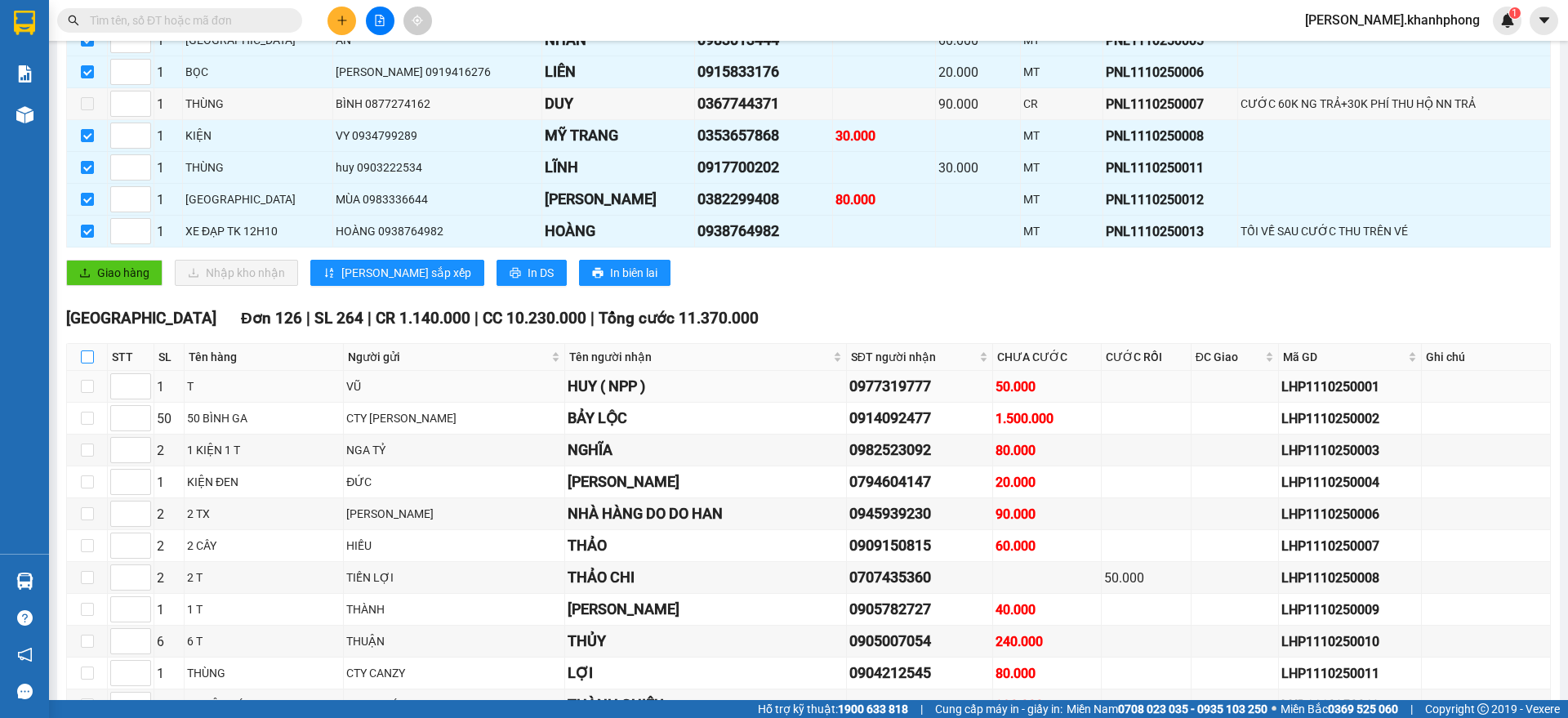
checkbox input "true"
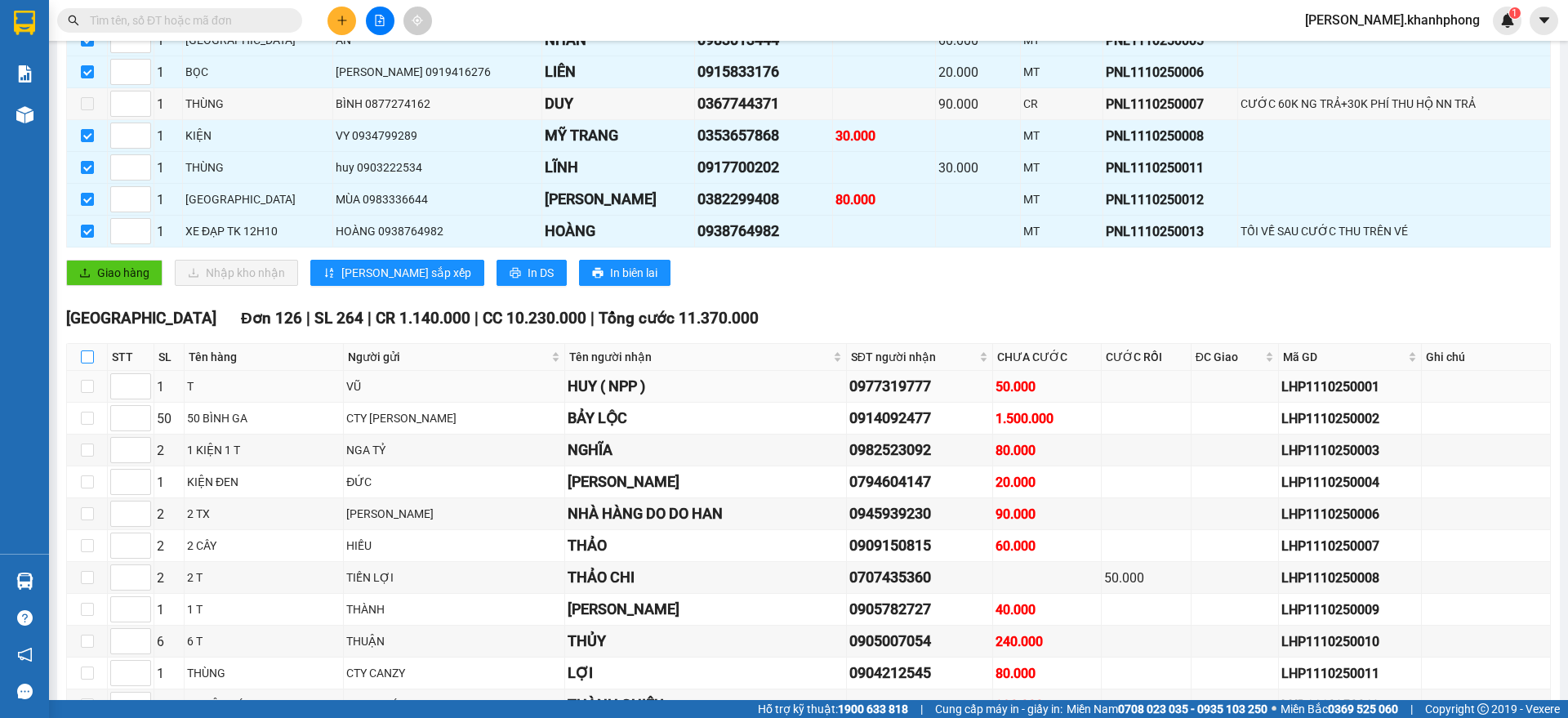
checkbox input "true"
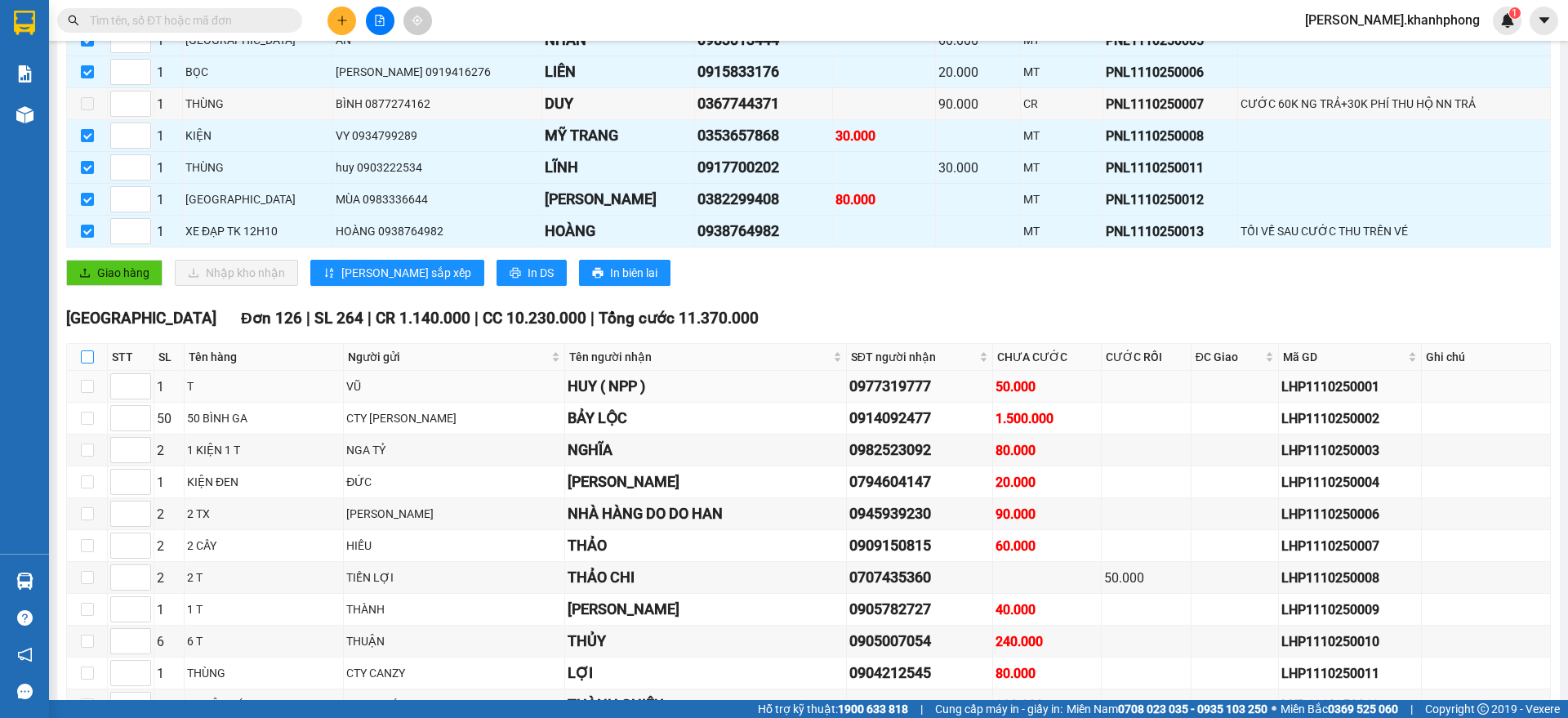
checkbox input "true"
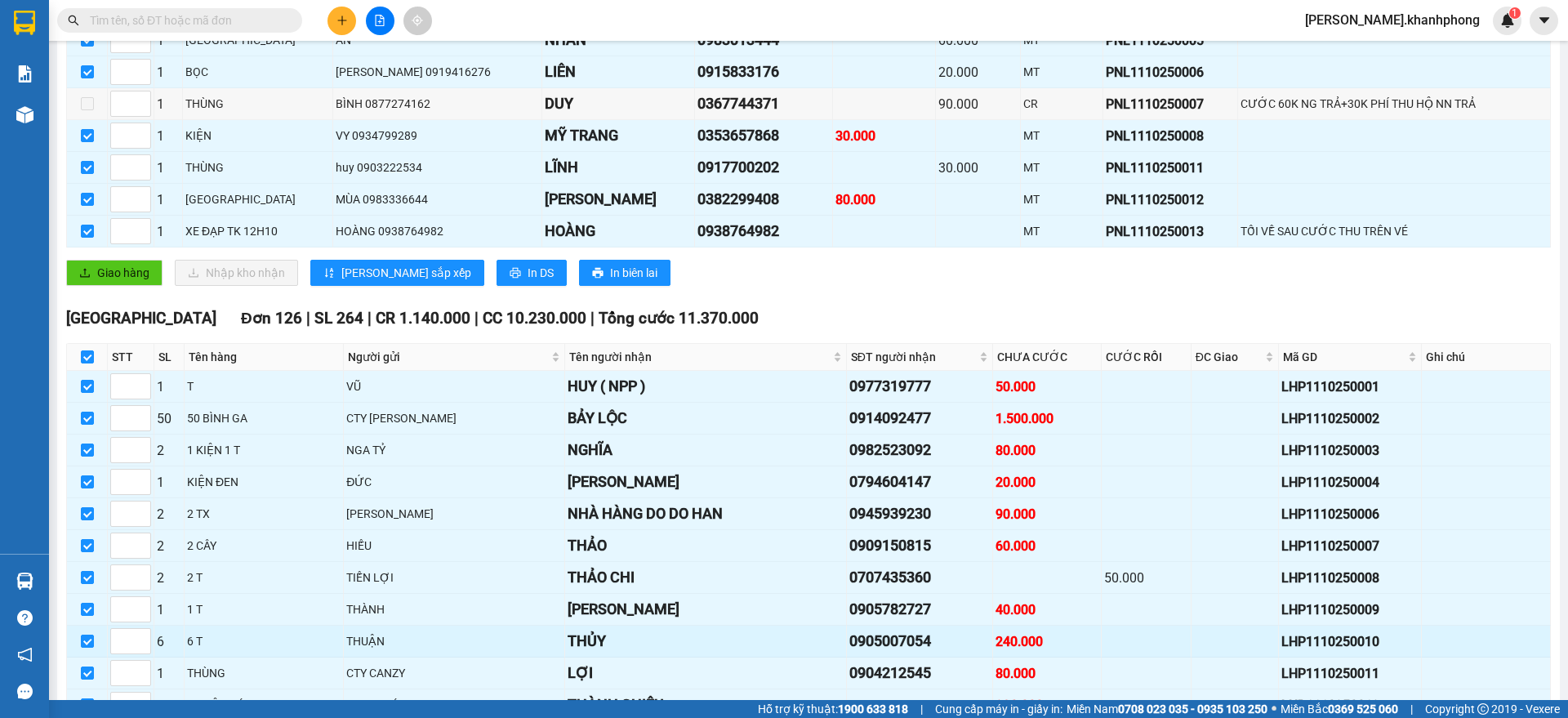
scroll to position [714, 0]
